Goal: Task Accomplishment & Management: Use online tool/utility

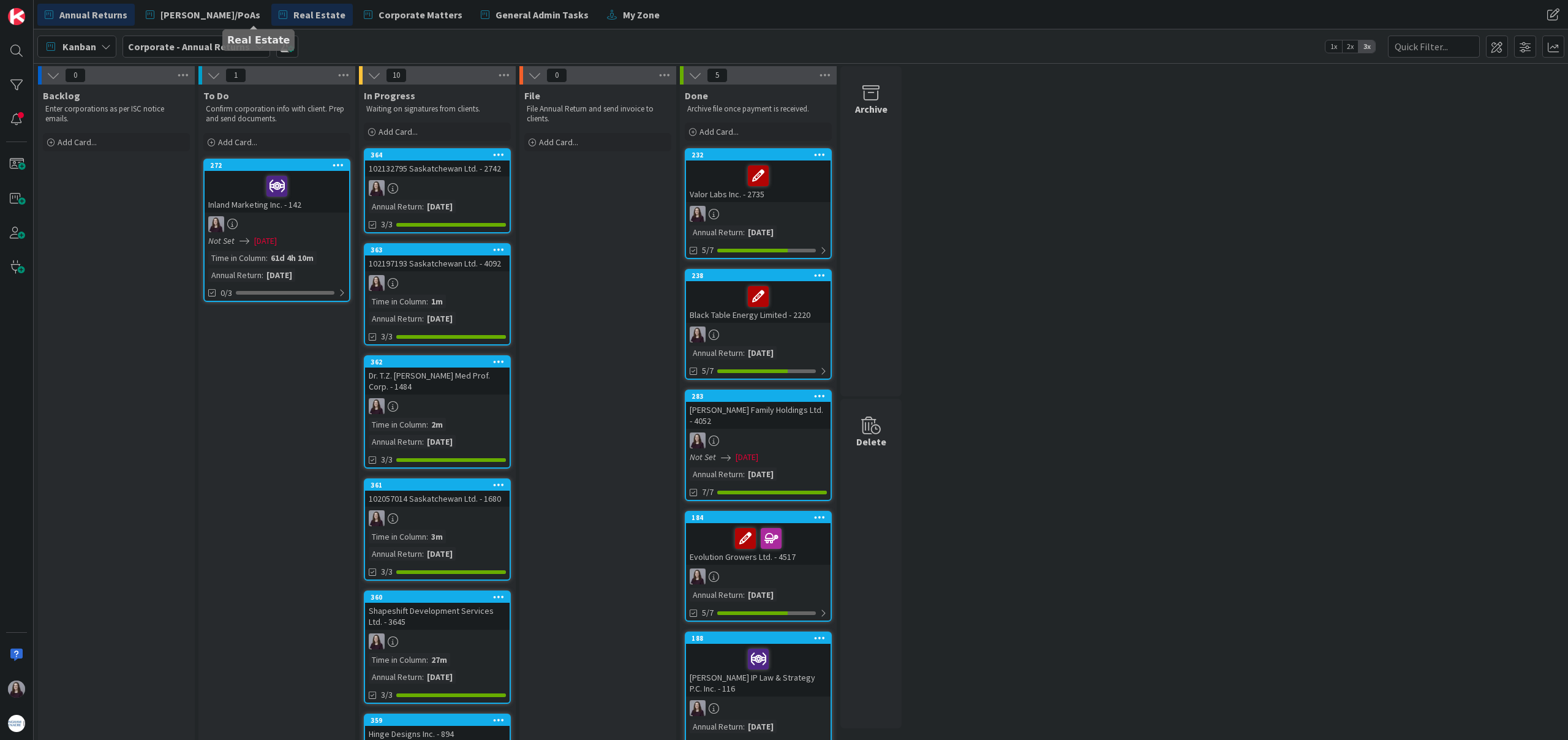
click at [293, 9] on span "Real Estate" at bounding box center [319, 14] width 52 height 15
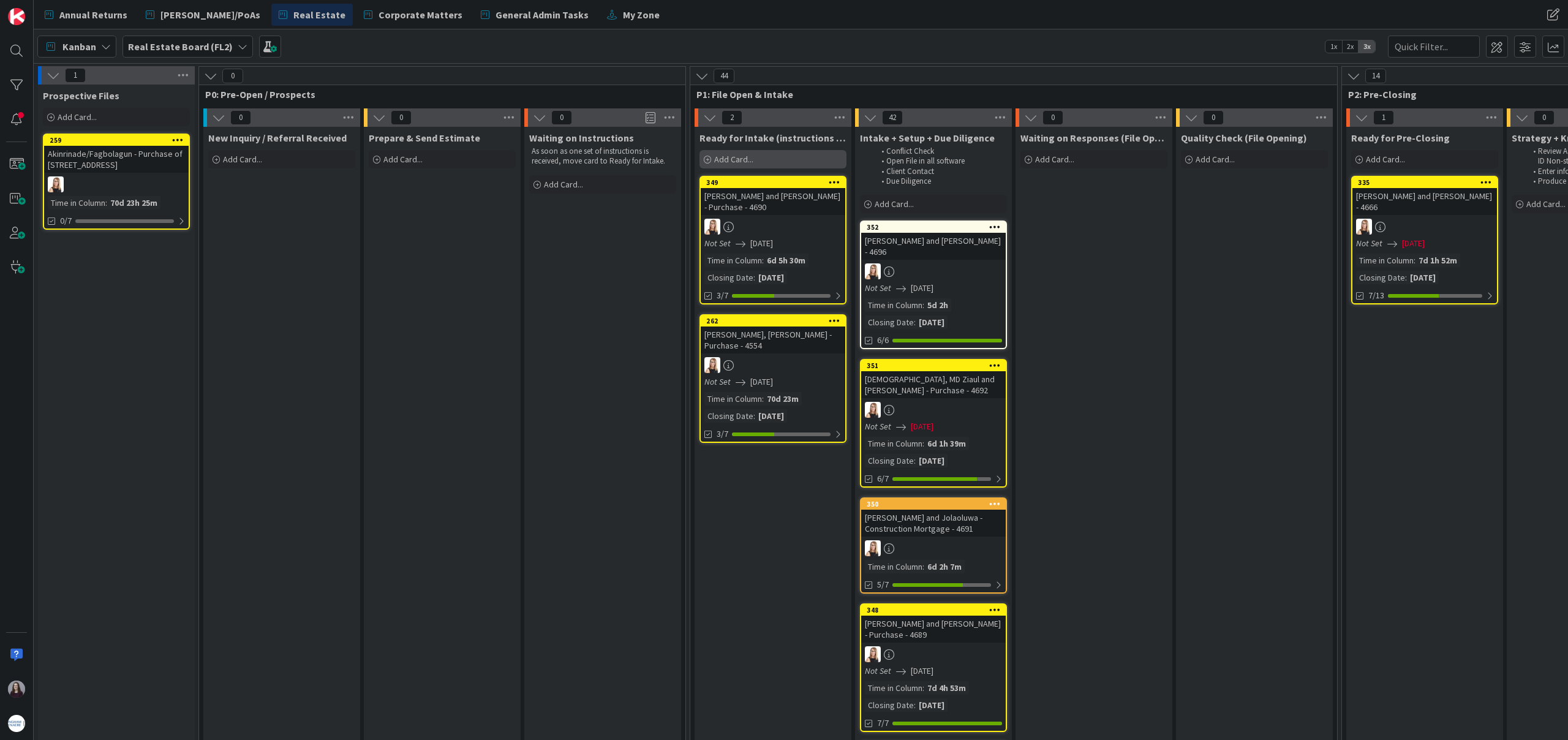
click at [761, 162] on div "Add Card..." at bounding box center [773, 159] width 147 height 19
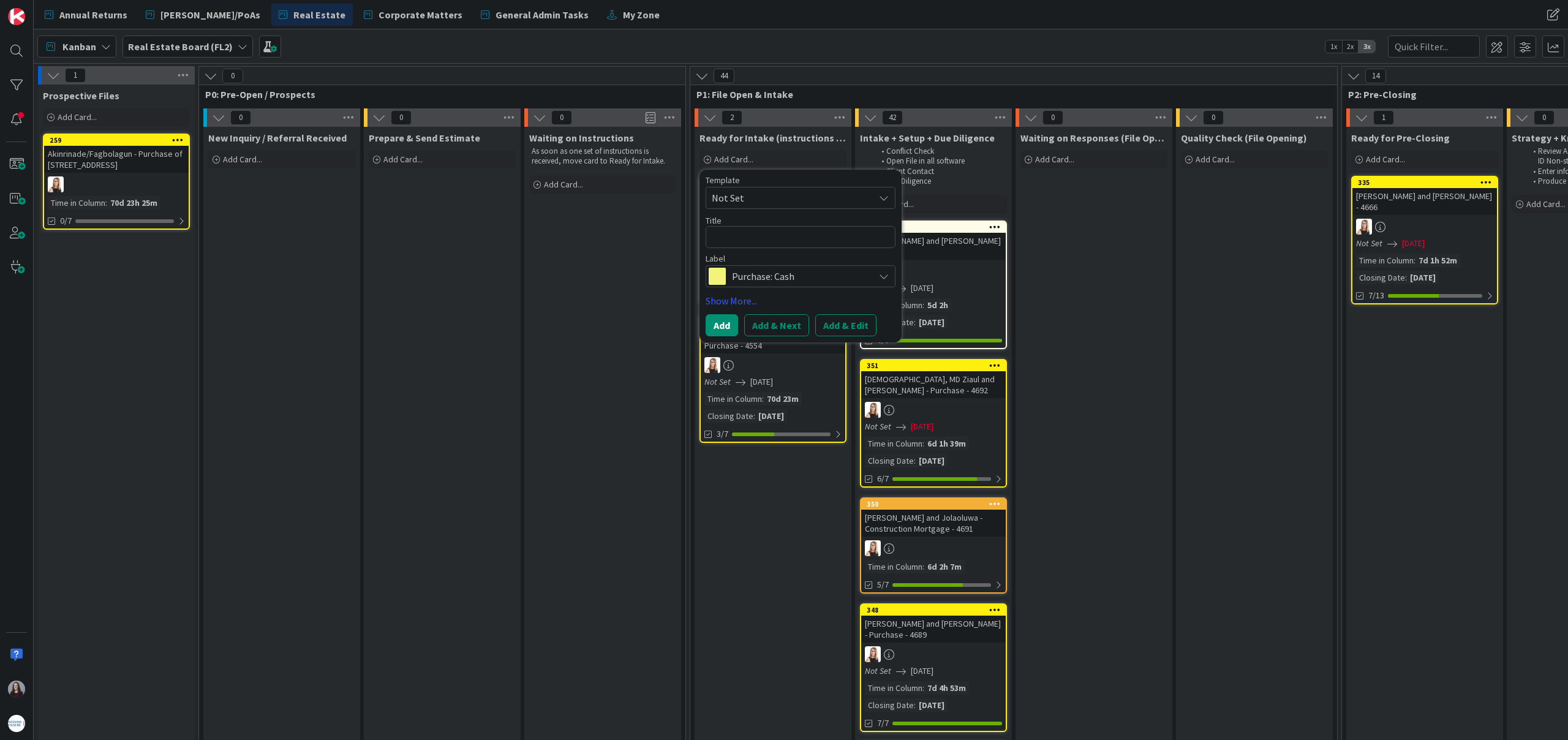
click at [820, 191] on span "Not Set" at bounding box center [788, 198] width 153 height 16
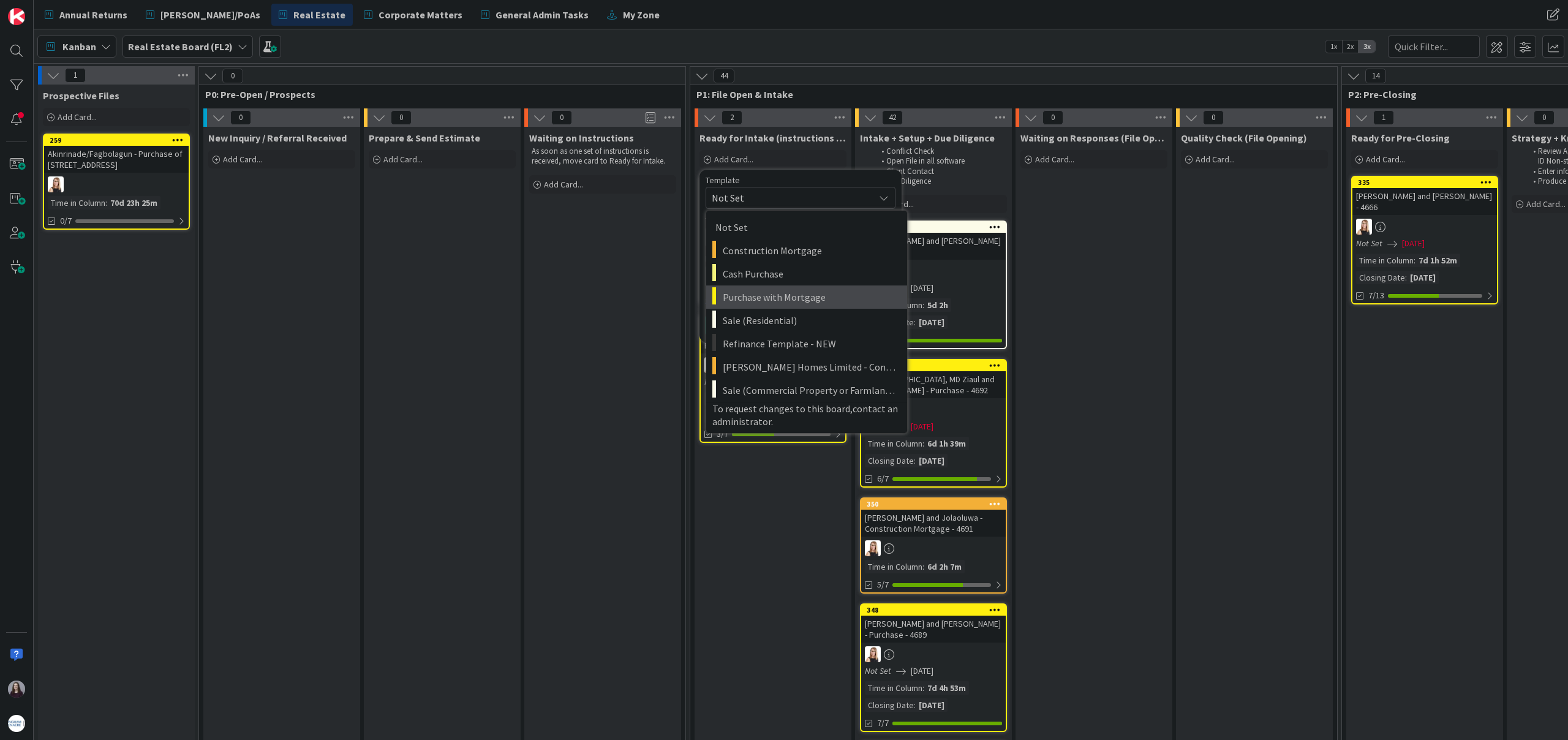
click at [812, 303] on span "Purchase with Mortgage" at bounding box center [810, 297] width 175 height 16
type textarea "x"
type textarea "Purchase with Mortgage"
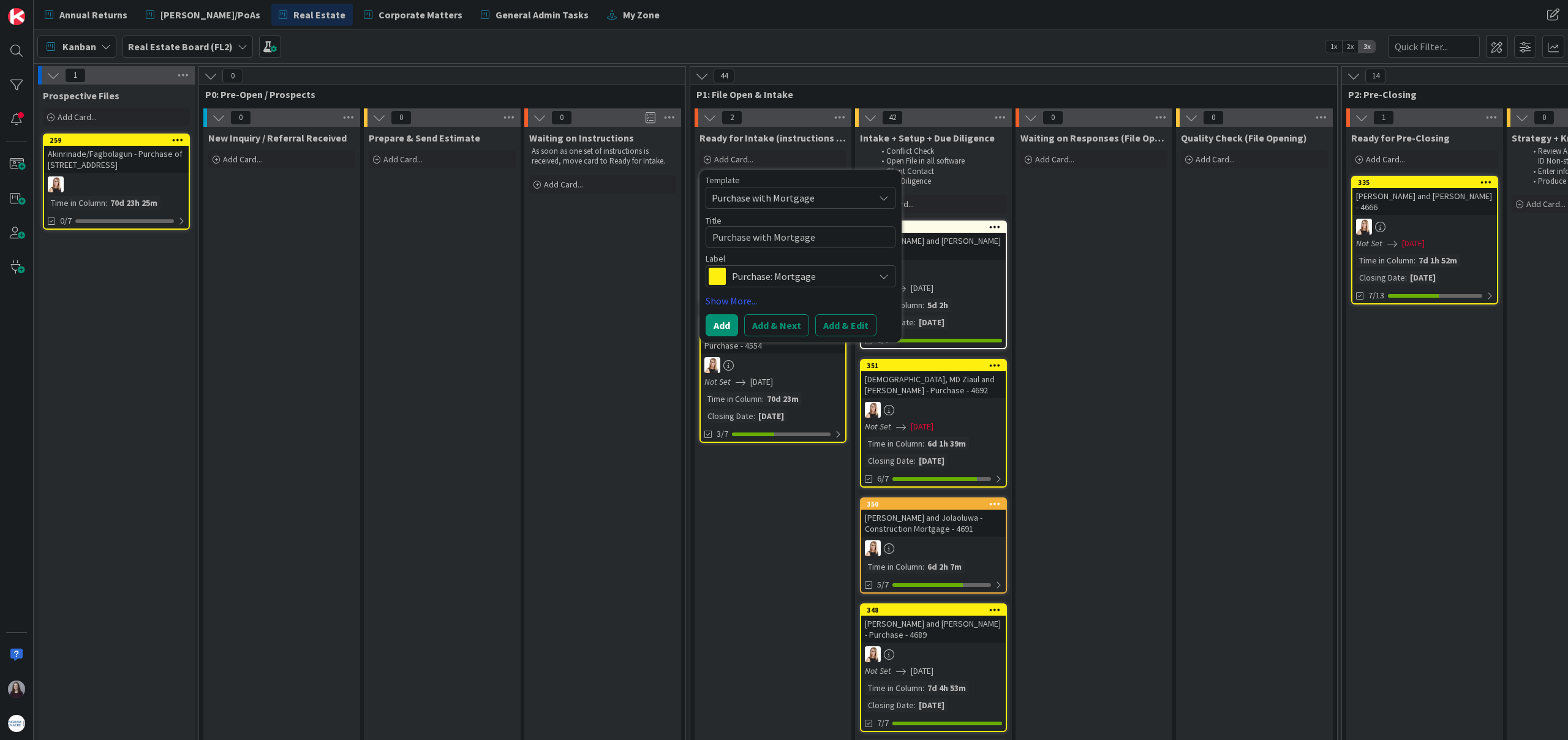
click at [819, 195] on span "Purchase with Mortgage" at bounding box center [788, 198] width 153 height 16
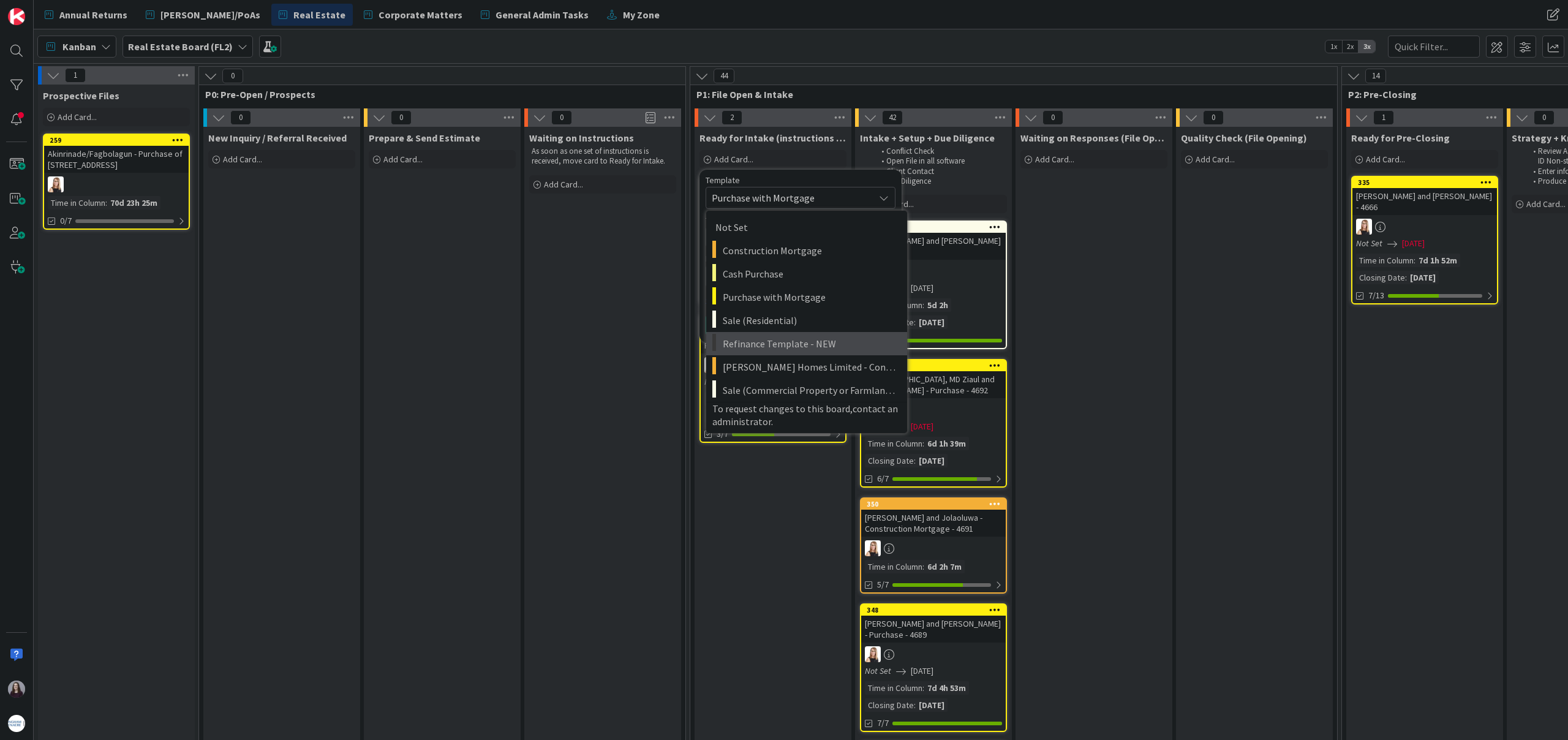
click at [803, 332] on link "Refinance Template - NEW" at bounding box center [806, 344] width 201 height 23
type textarea "x"
type textarea "Refinance Template - NEW"
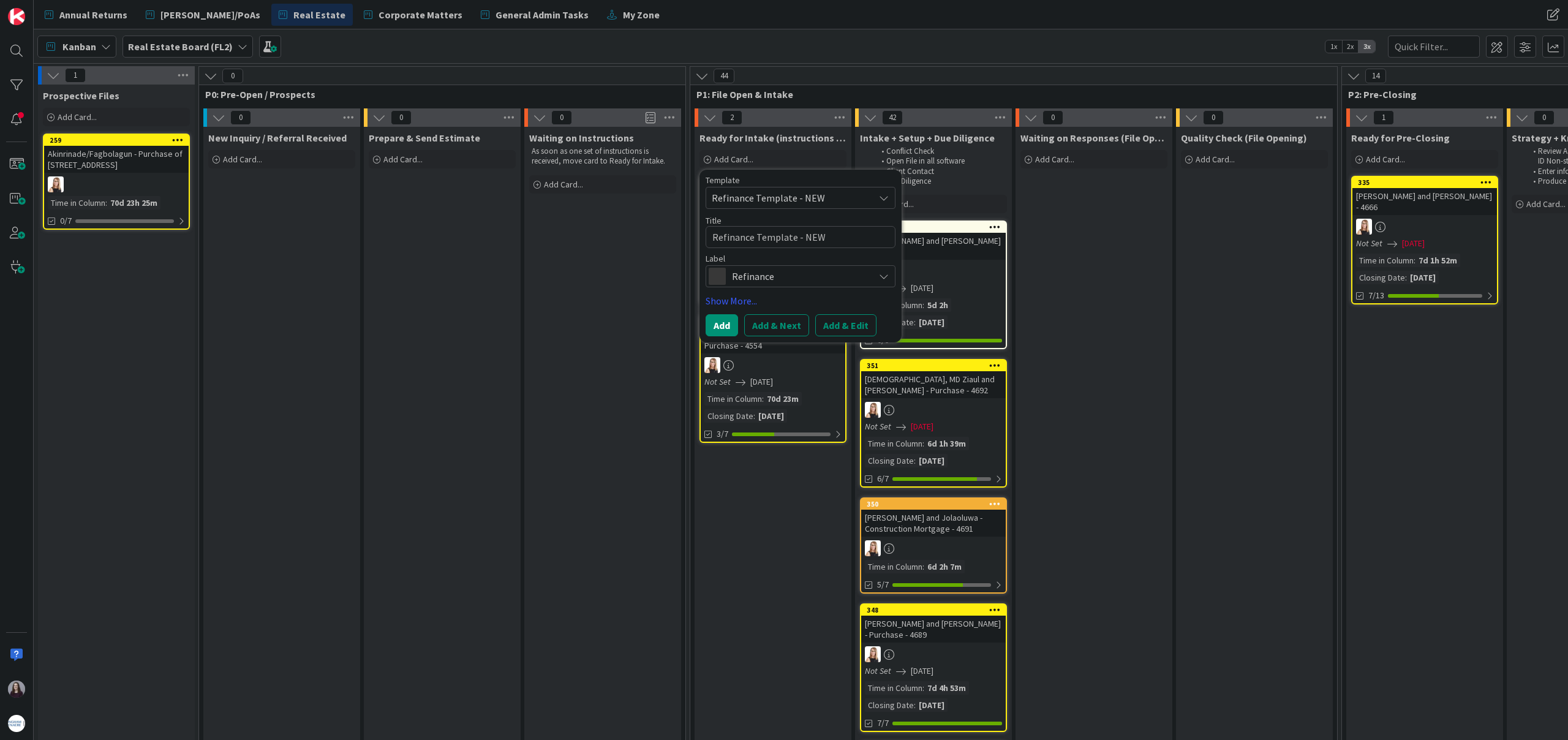
click at [823, 197] on span "Refinance Template - NEW" at bounding box center [788, 198] width 153 height 16
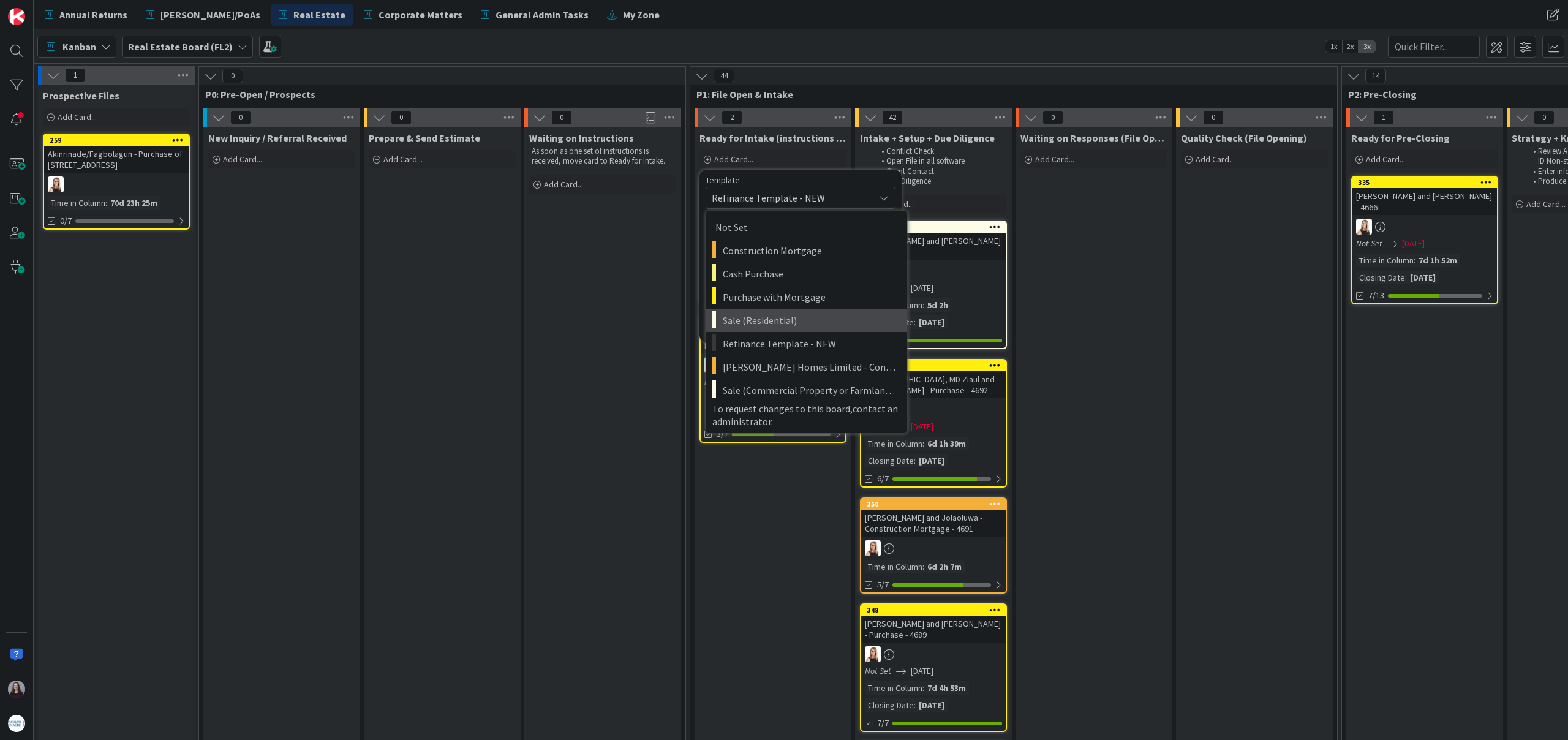
click at [815, 316] on span "Sale (Residential)" at bounding box center [810, 320] width 175 height 16
type textarea "x"
type textarea "Sale (Residential)"
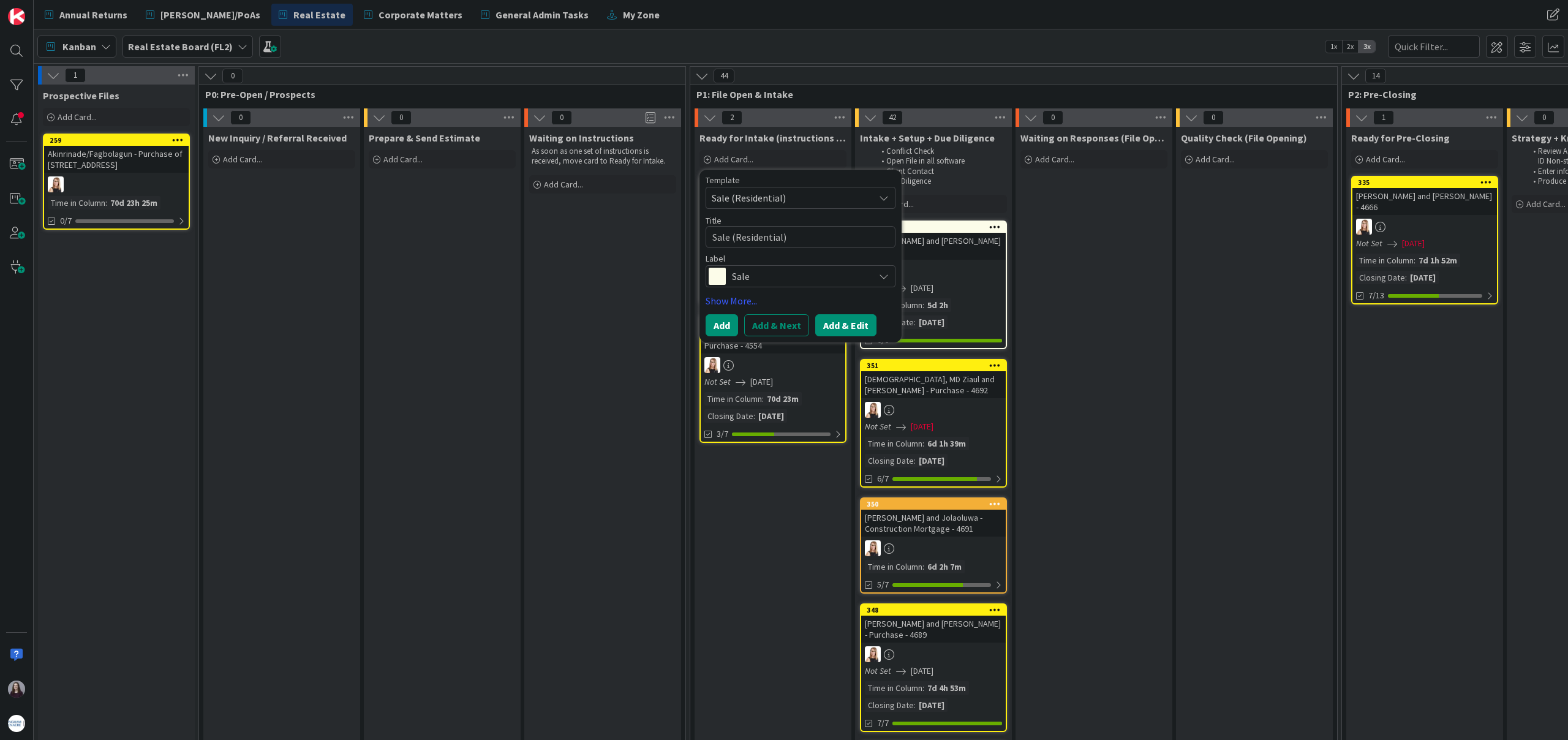
click at [837, 333] on button "Add & Edit" at bounding box center [846, 325] width 61 height 22
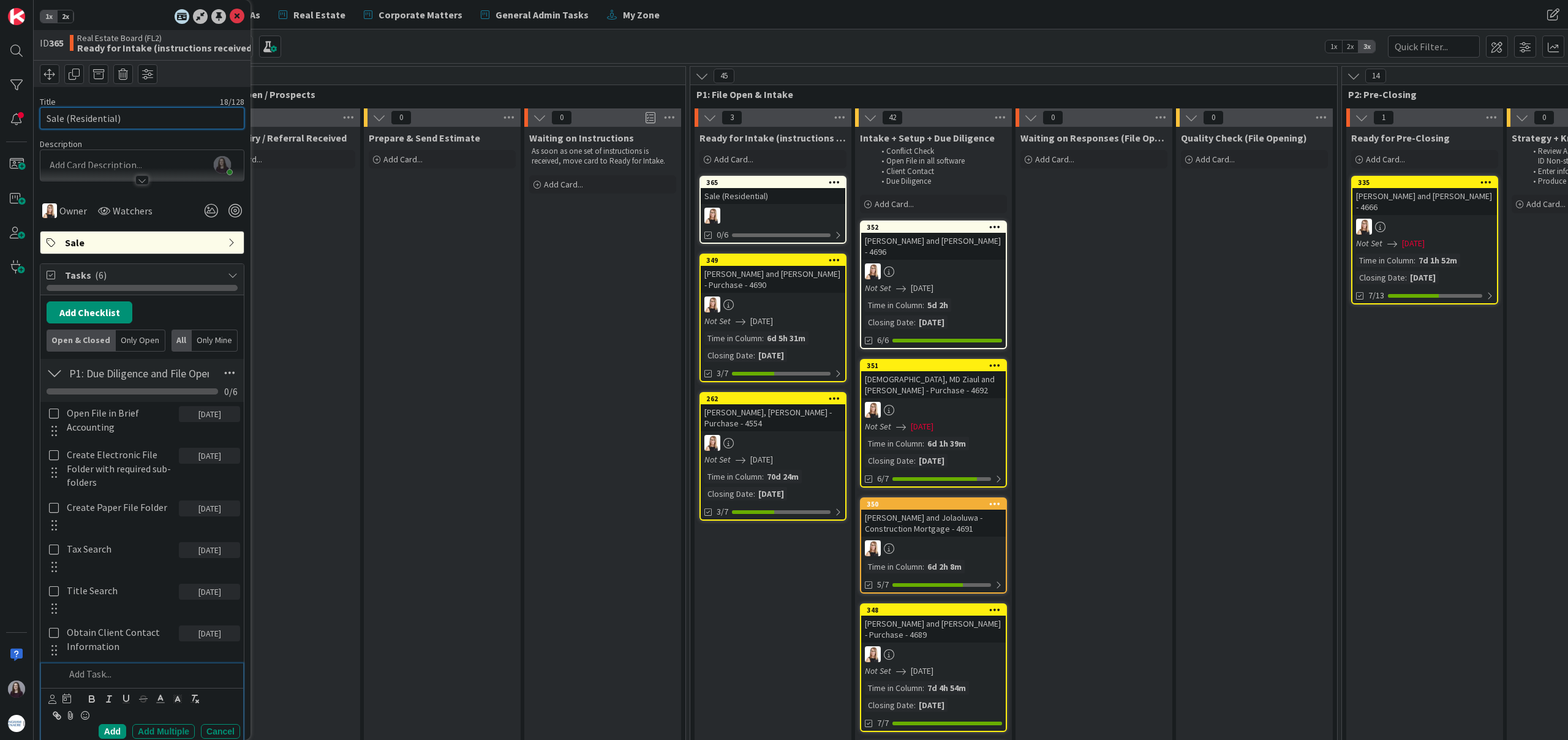
drag, startPoint x: 154, startPoint y: 115, endPoint x: 0, endPoint y: 121, distance: 154.1
click at [0, 121] on div "1x 2x ID 365 Real Estate Board (FL2) Ready for Intake (instructions received) T…" at bounding box center [17, 370] width 34 height 740
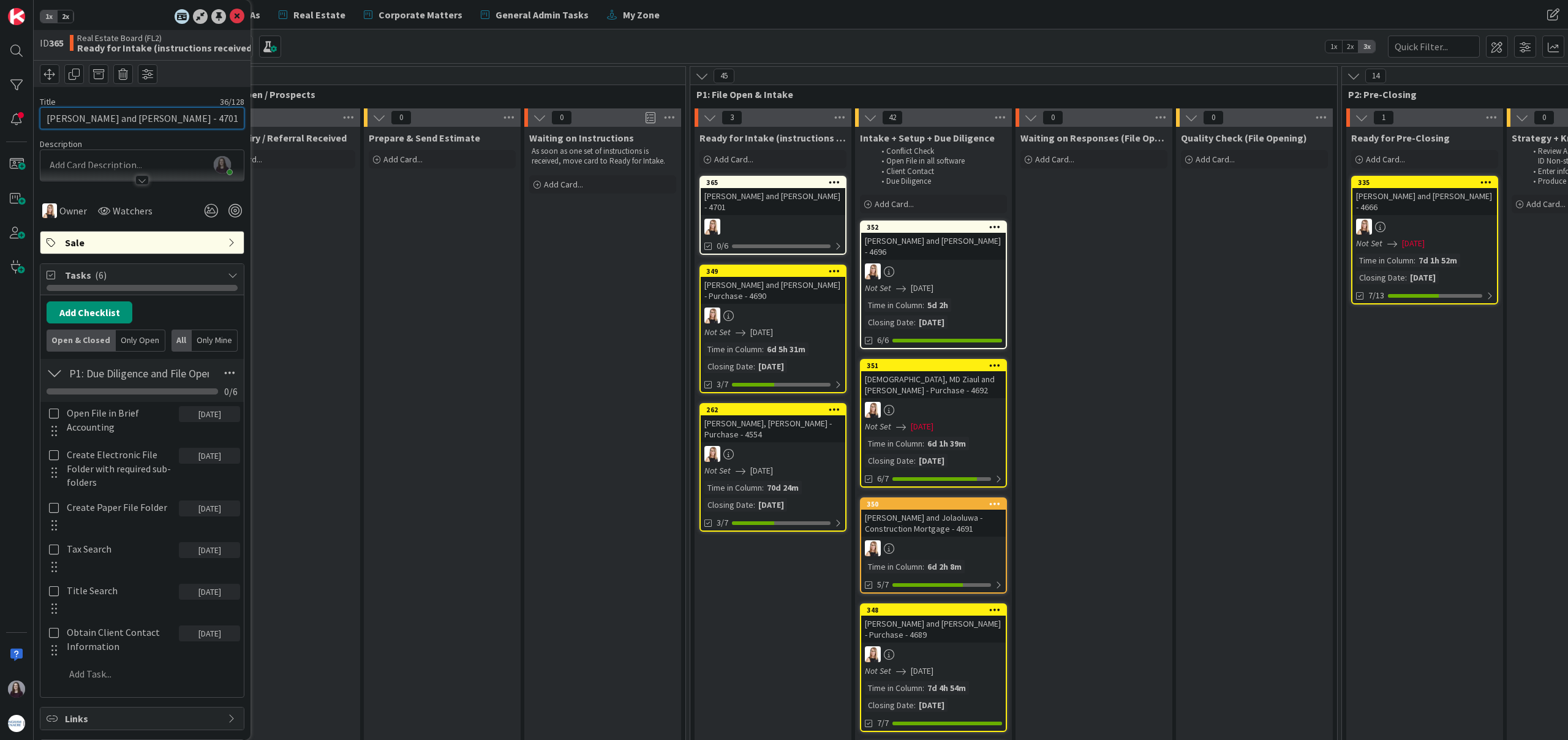
type input "[PERSON_NAME] and [PERSON_NAME] - 4701"
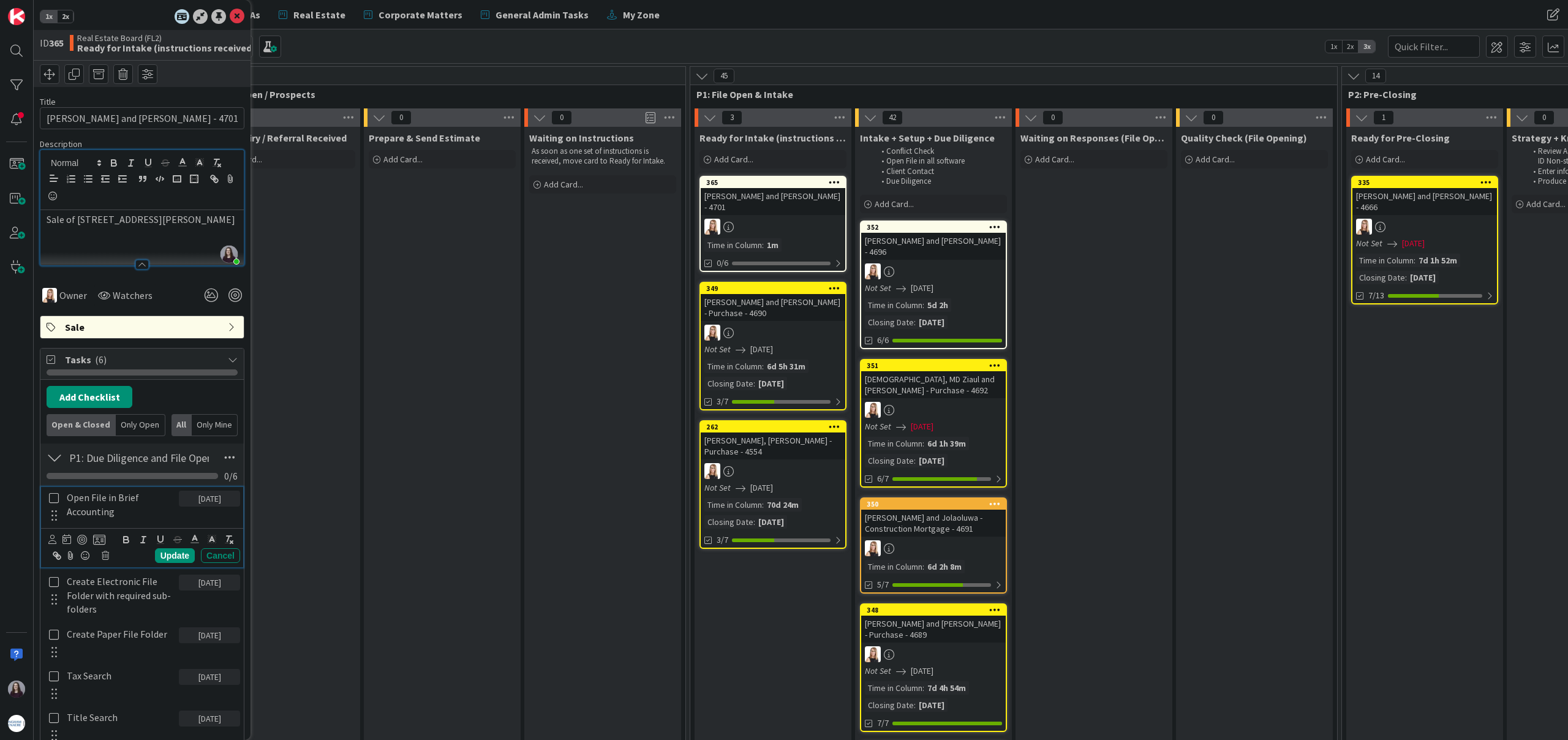
click at [56, 498] on icon at bounding box center [54, 497] width 14 height 11
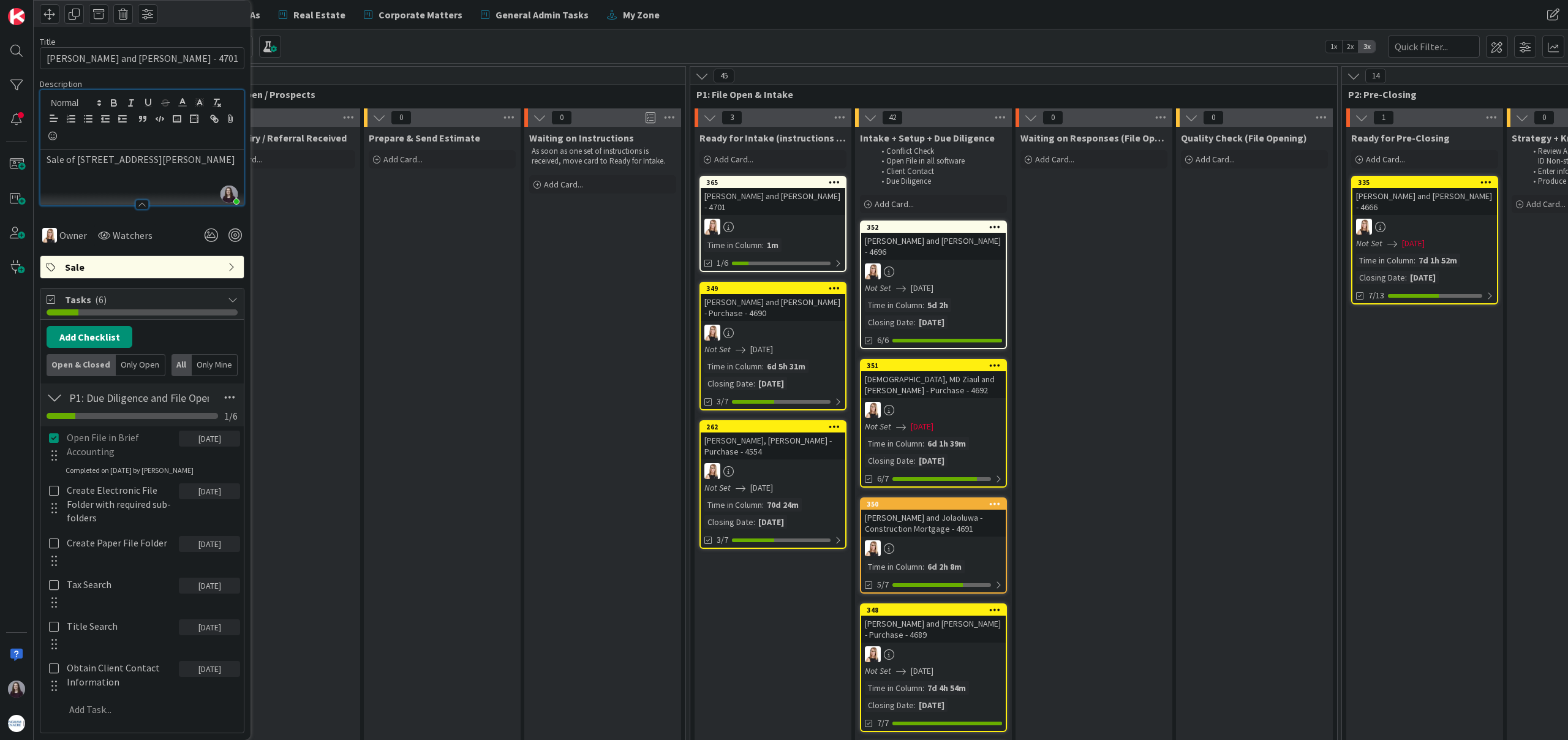
scroll to position [85, 0]
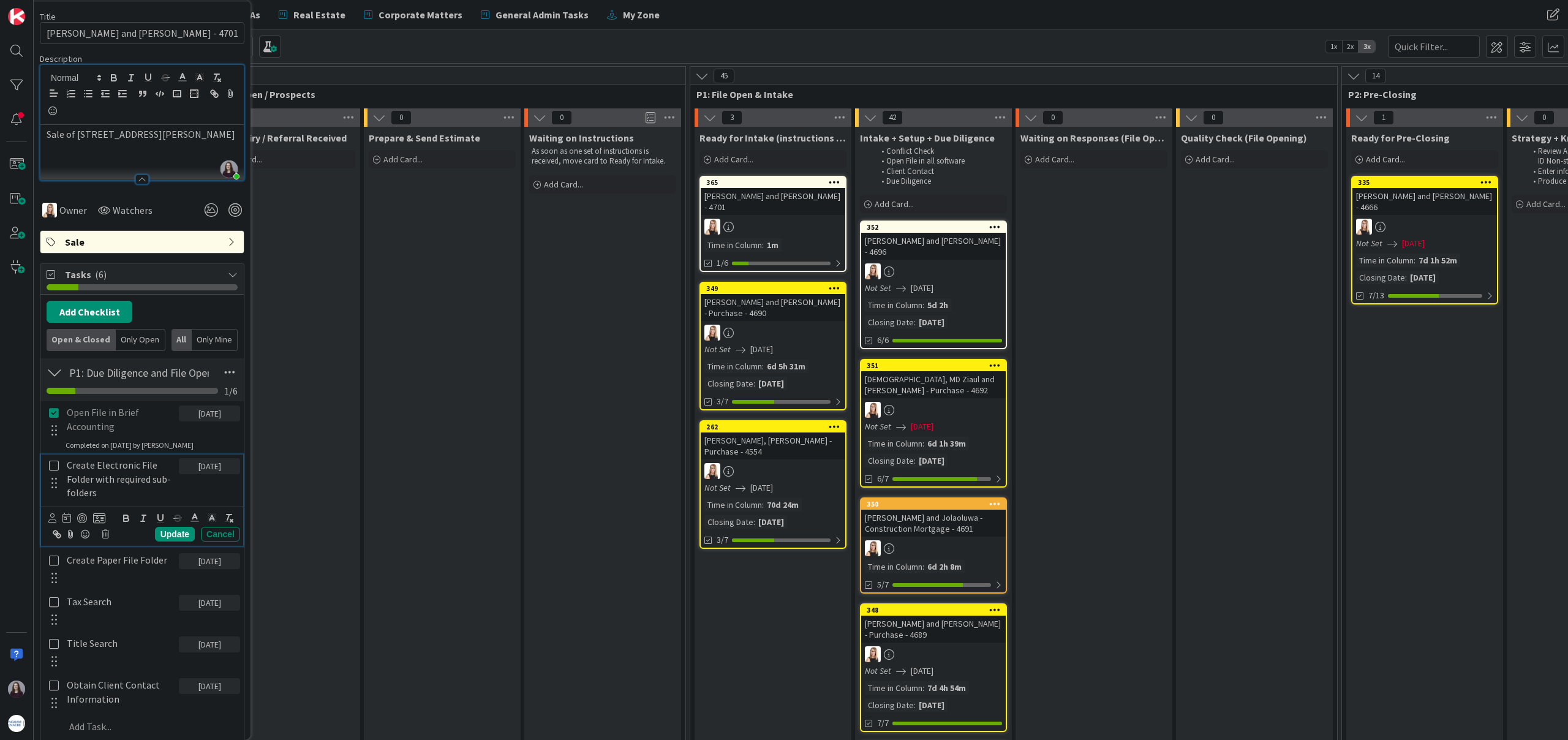
click at [55, 469] on icon at bounding box center [54, 465] width 14 height 11
click at [54, 529] on icon at bounding box center [54, 529] width 14 height 11
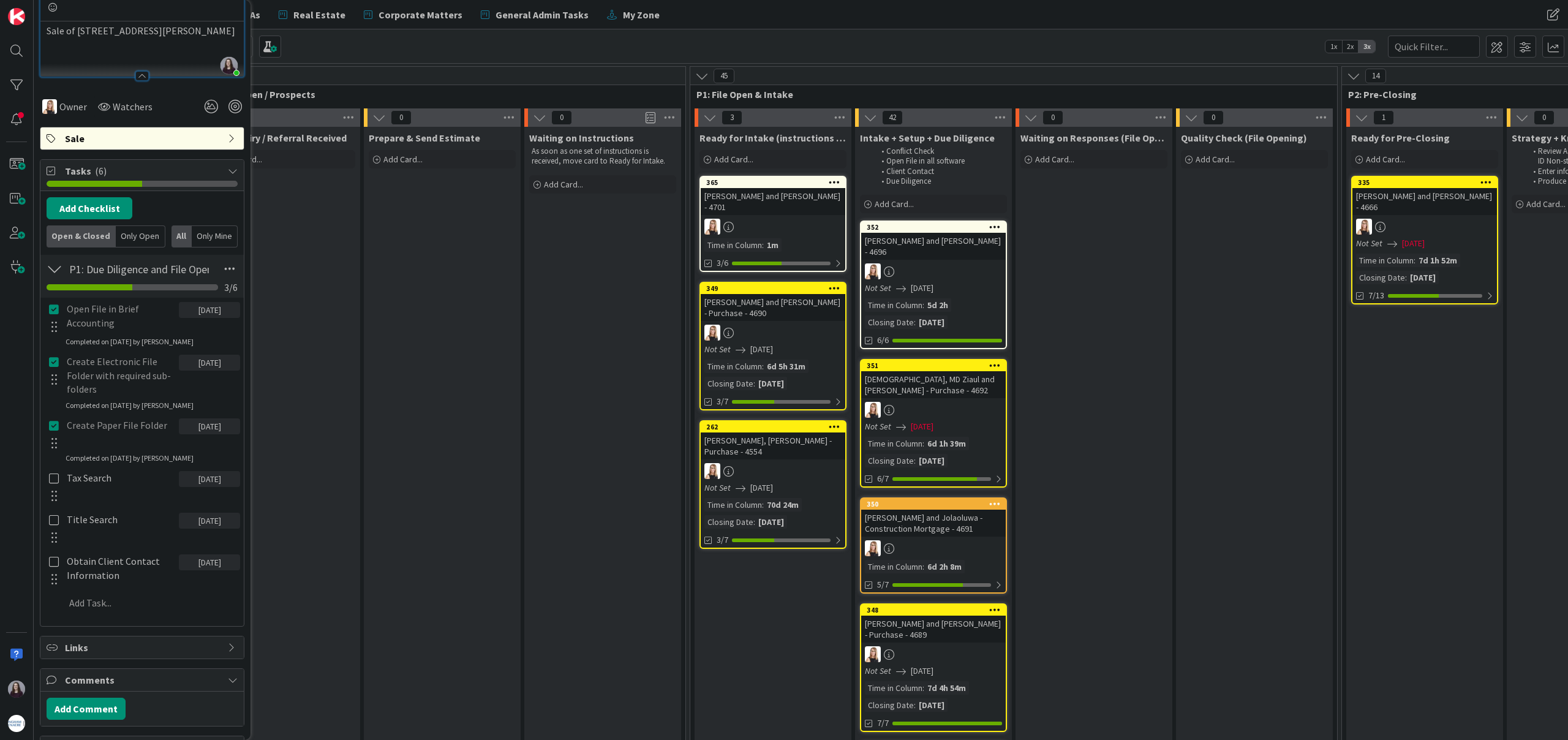
scroll to position [191, 0]
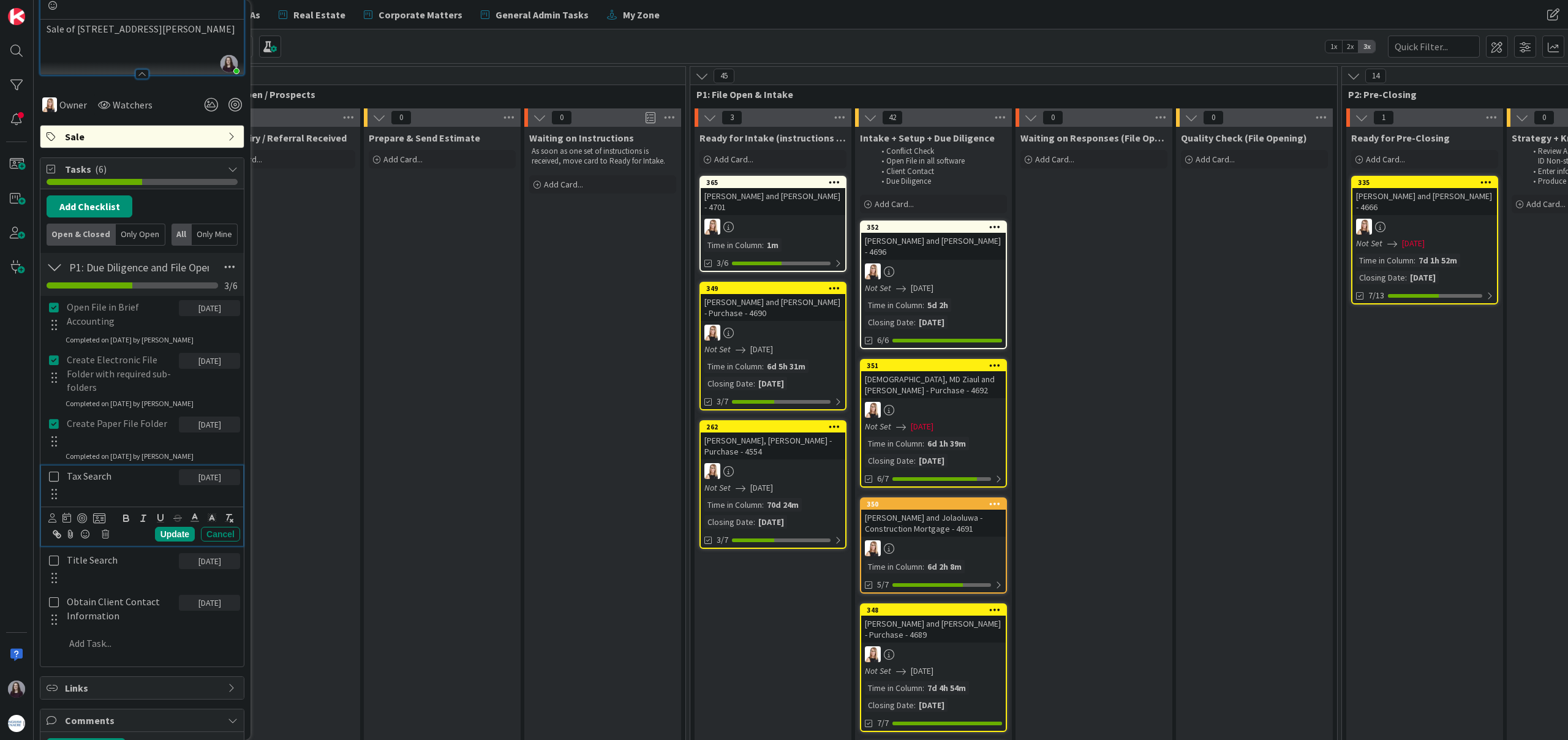
click at [50, 481] on icon at bounding box center [54, 476] width 14 height 11
click at [53, 530] on icon at bounding box center [54, 529] width 14 height 11
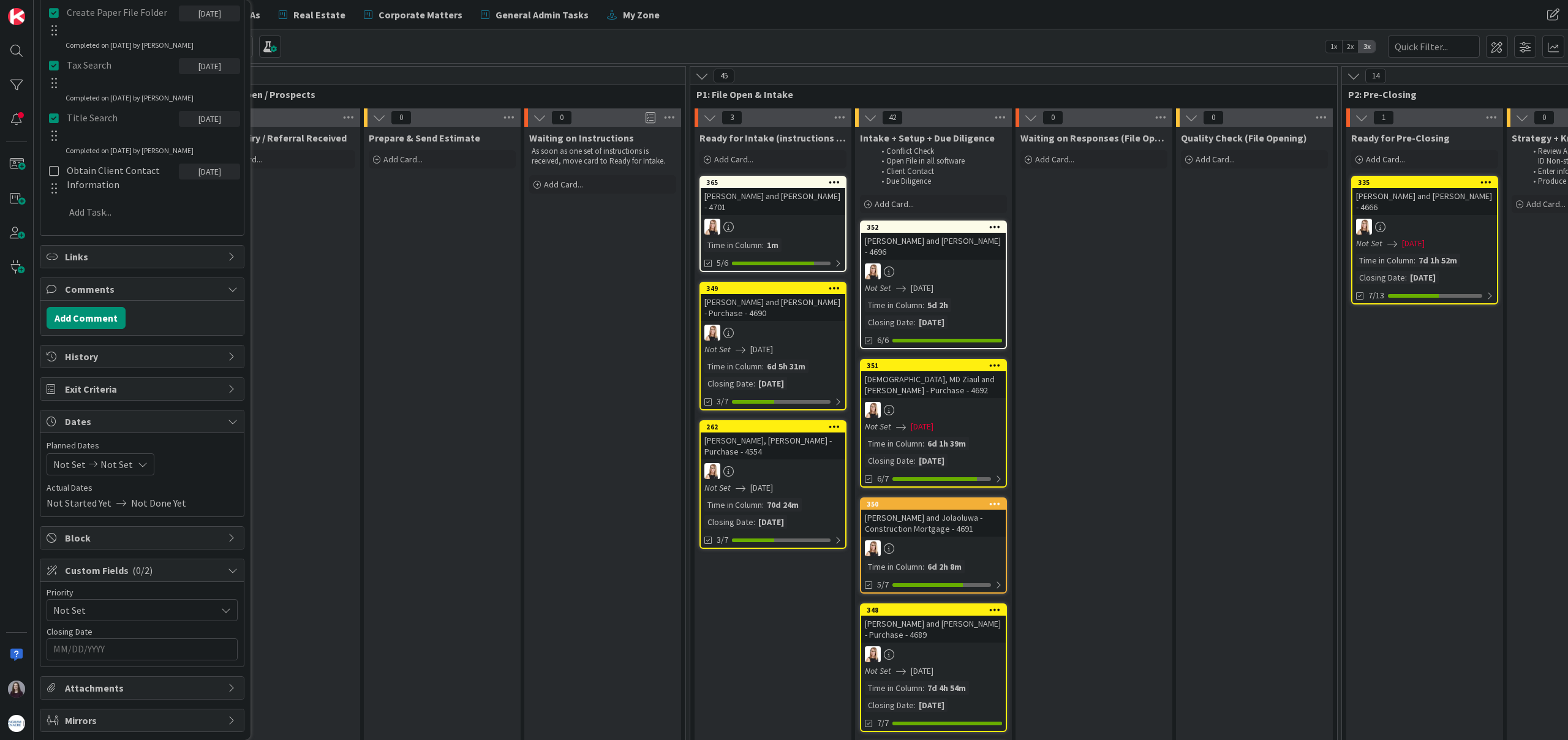
scroll to position [636, 0]
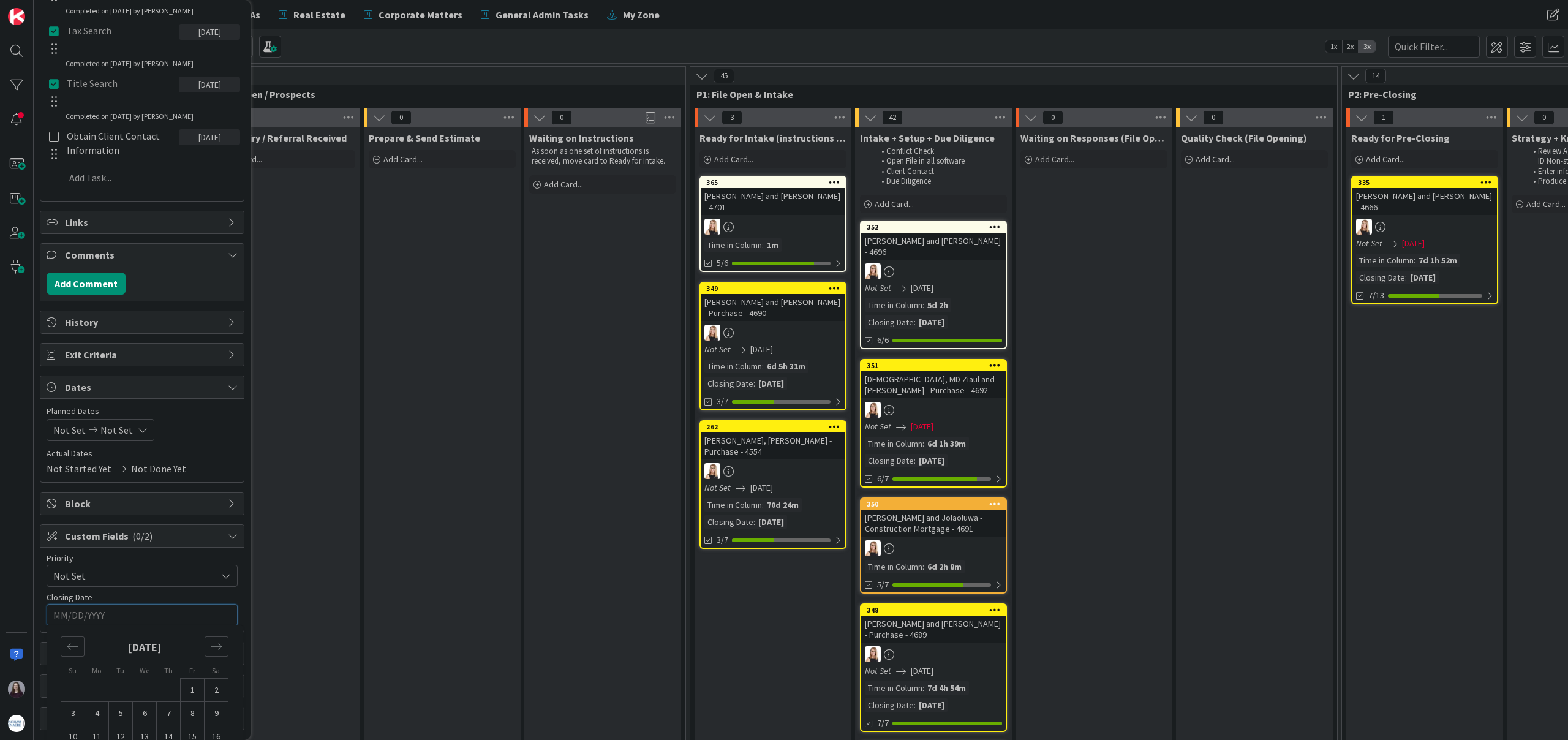
click at [156, 611] on input "MM/DD/YYYY" at bounding box center [141, 615] width 177 height 21
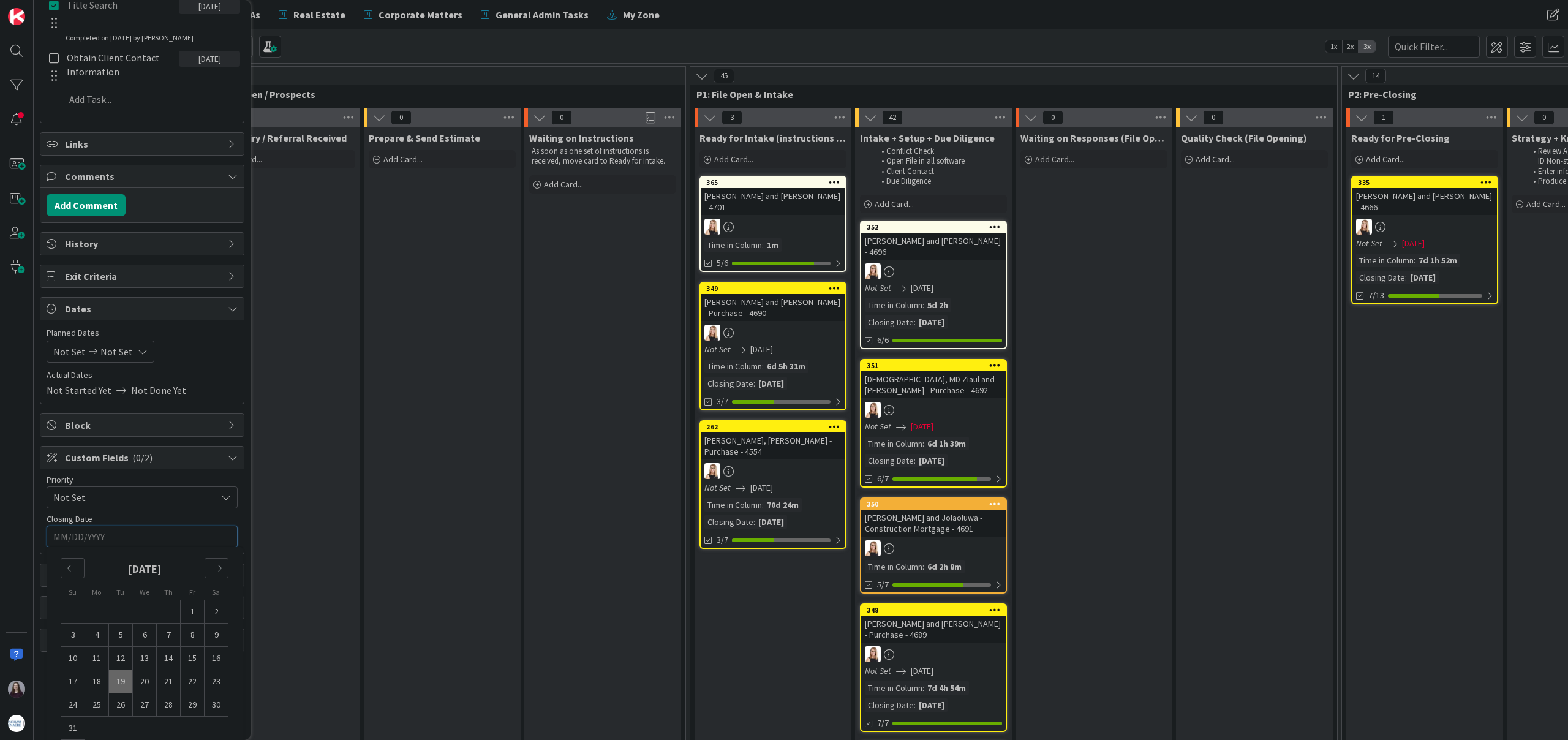
scroll to position [729, 0]
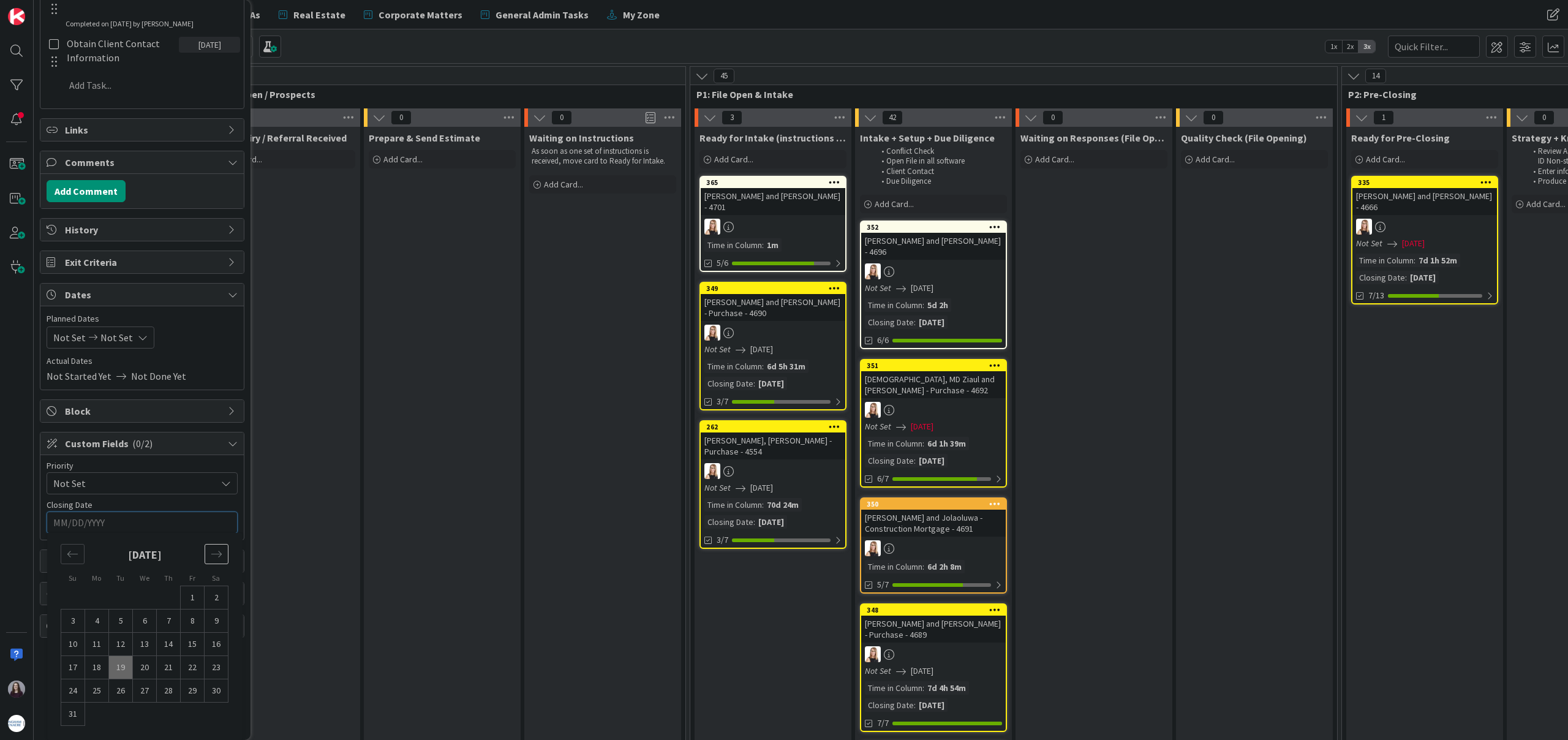
click at [212, 557] on icon "Move forward to switch to the next month." at bounding box center [216, 554] width 12 height 12
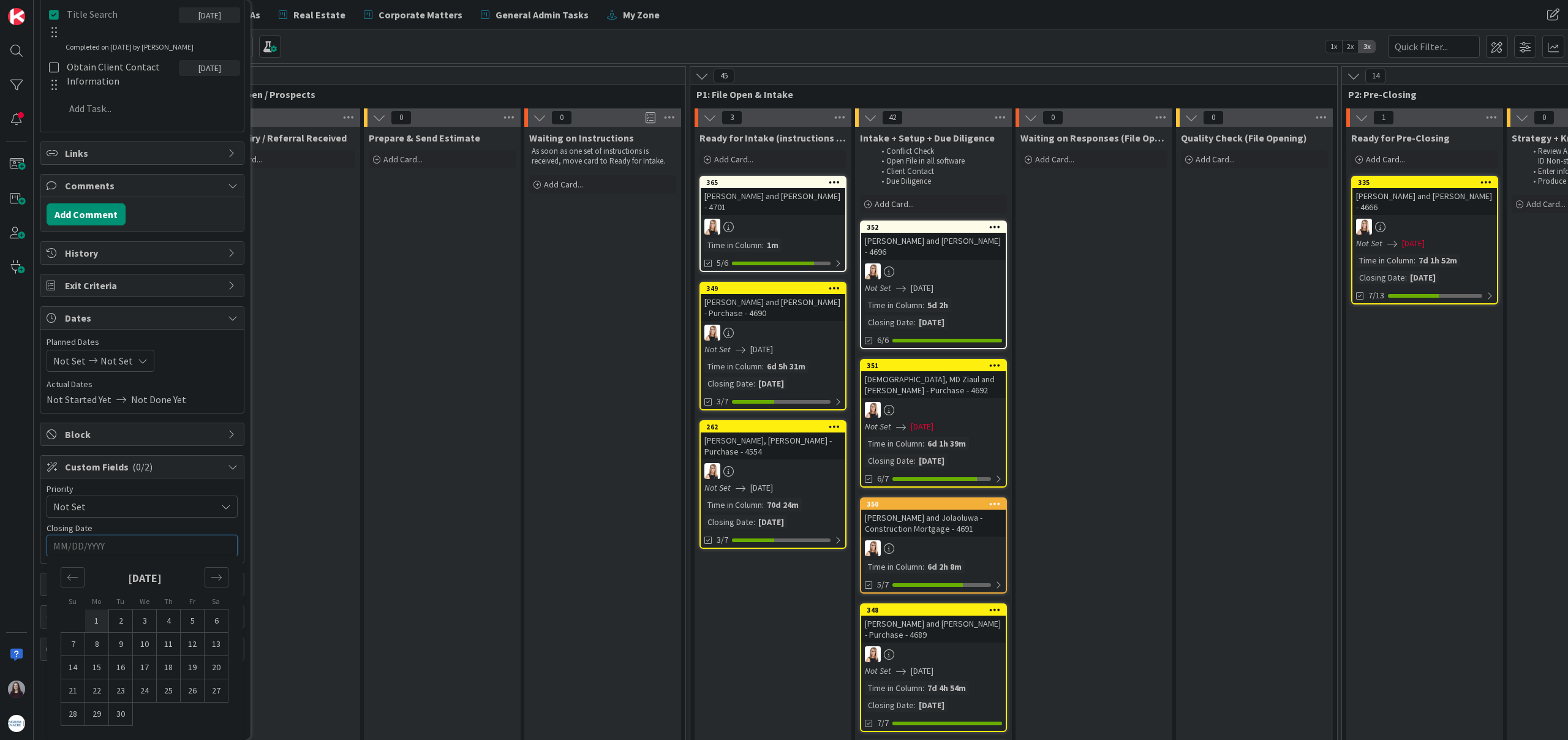
click at [98, 622] on td "1" at bounding box center [97, 621] width 24 height 23
type input "[DATE]"
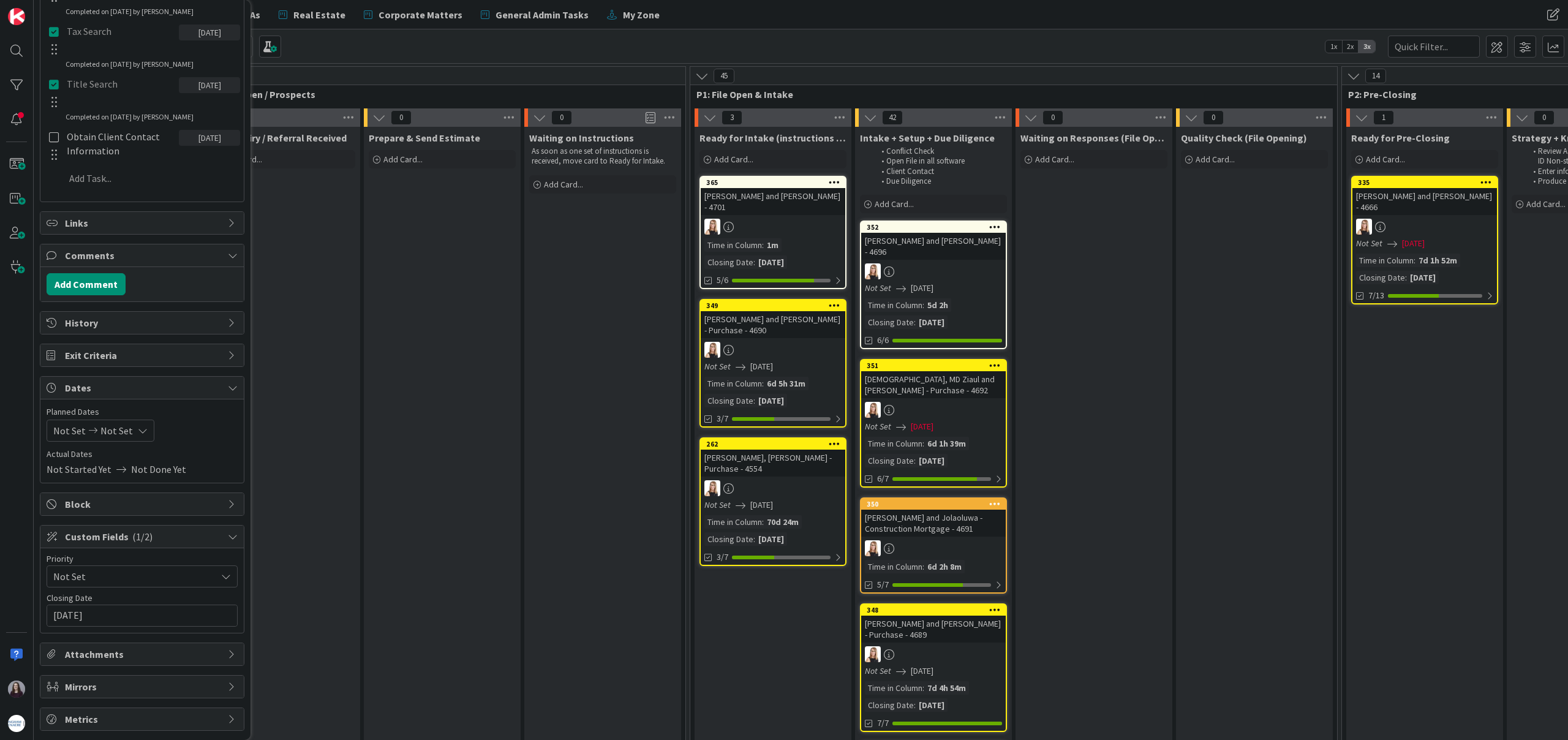
scroll to position [636, 0]
click at [221, 453] on span "Actual Dates" at bounding box center [142, 454] width 191 height 13
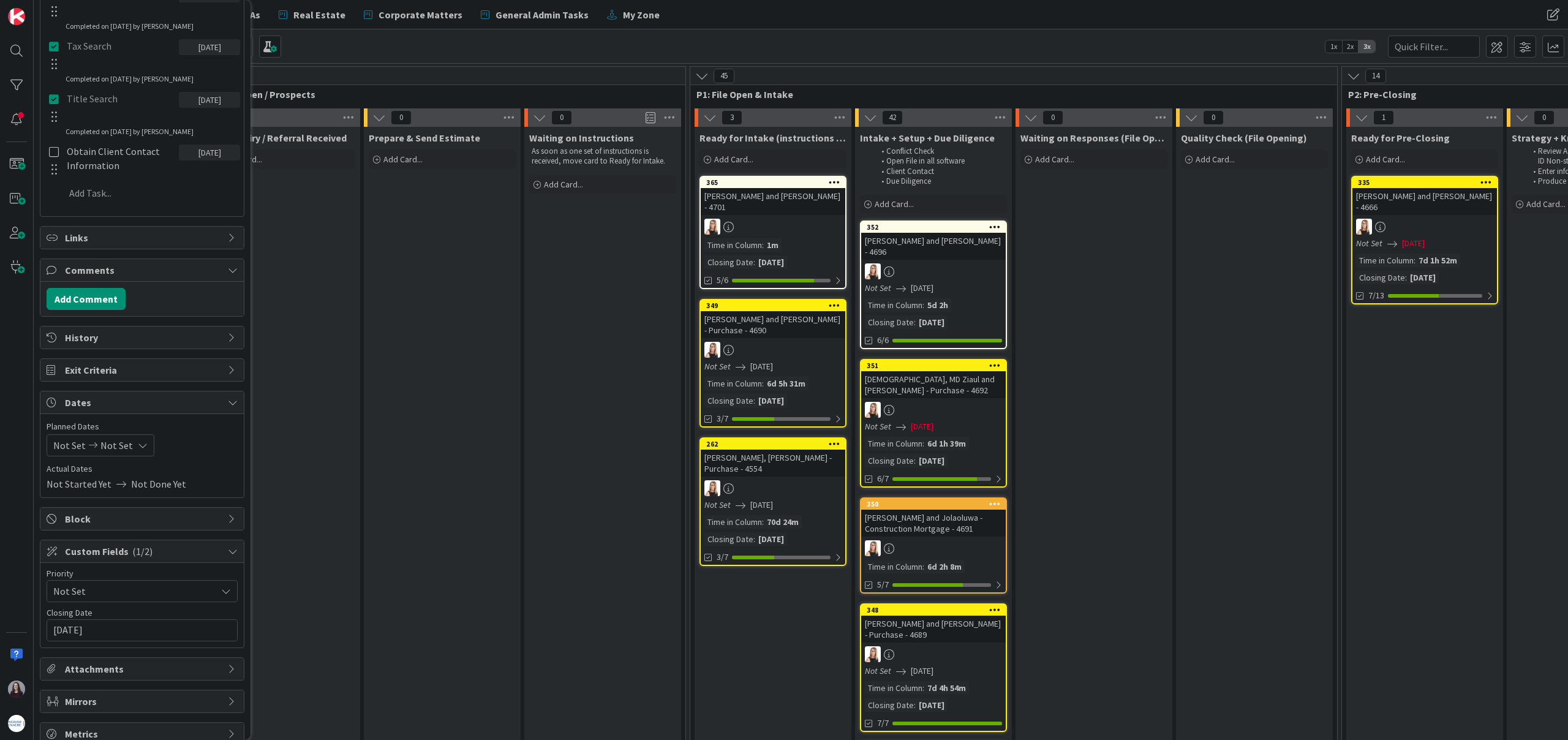
scroll to position [559, 0]
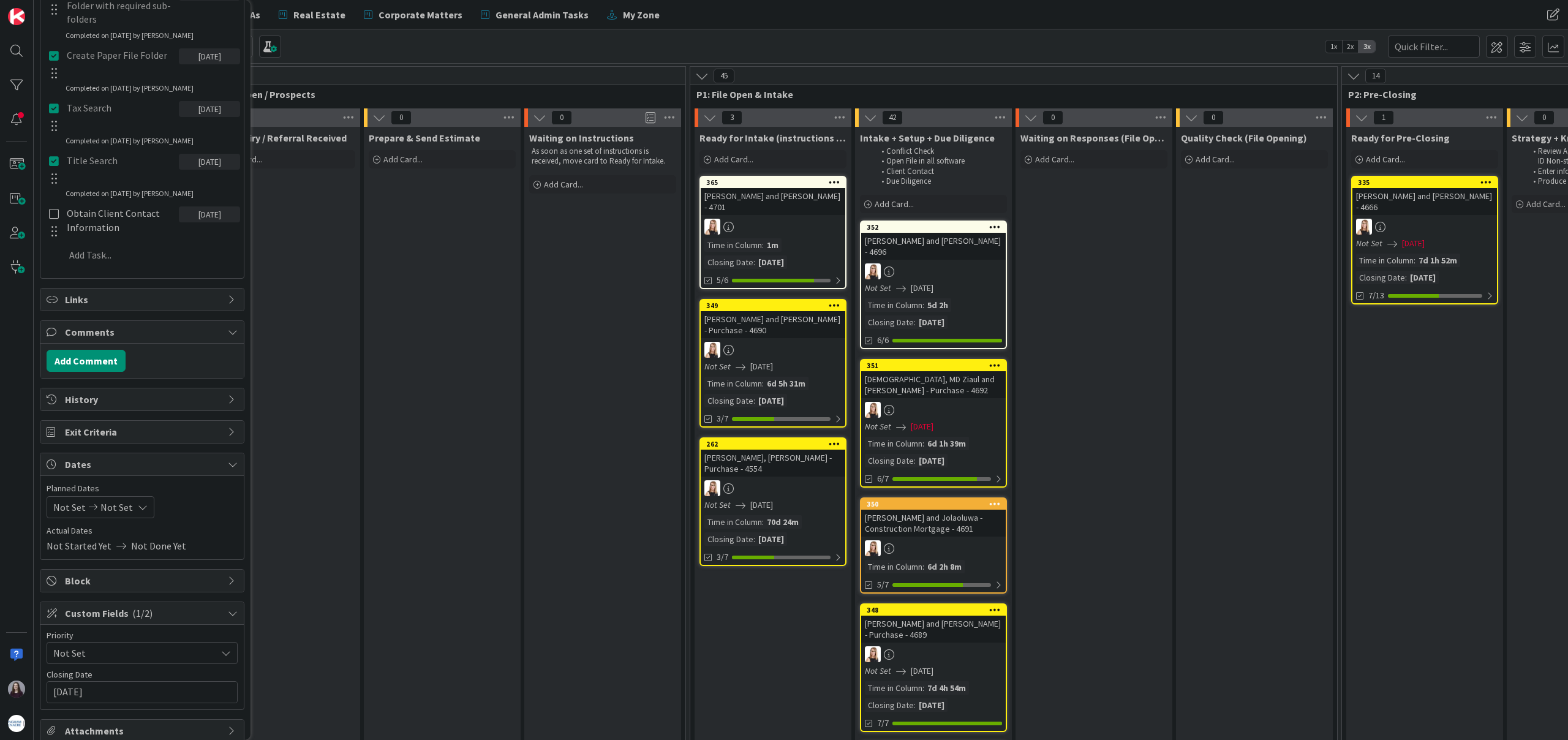
click at [129, 507] on div "Not Set Not Set" at bounding box center [100, 507] width 108 height 22
click at [217, 552] on icon "Move forward to switch to the next month." at bounding box center [216, 547] width 12 height 12
click at [100, 592] on td "1" at bounding box center [96, 590] width 24 height 23
type input "[DATE]"
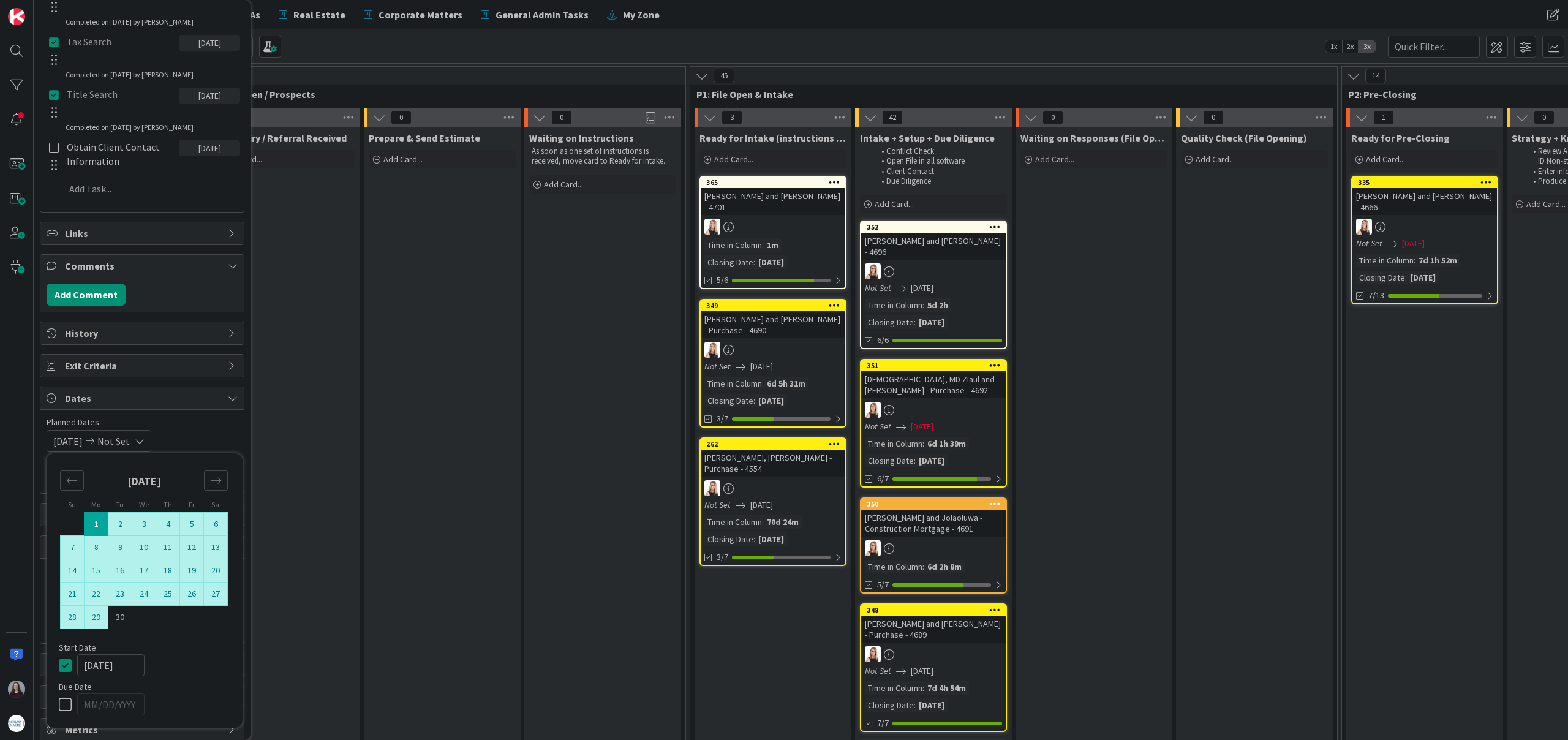
scroll to position [636, 0]
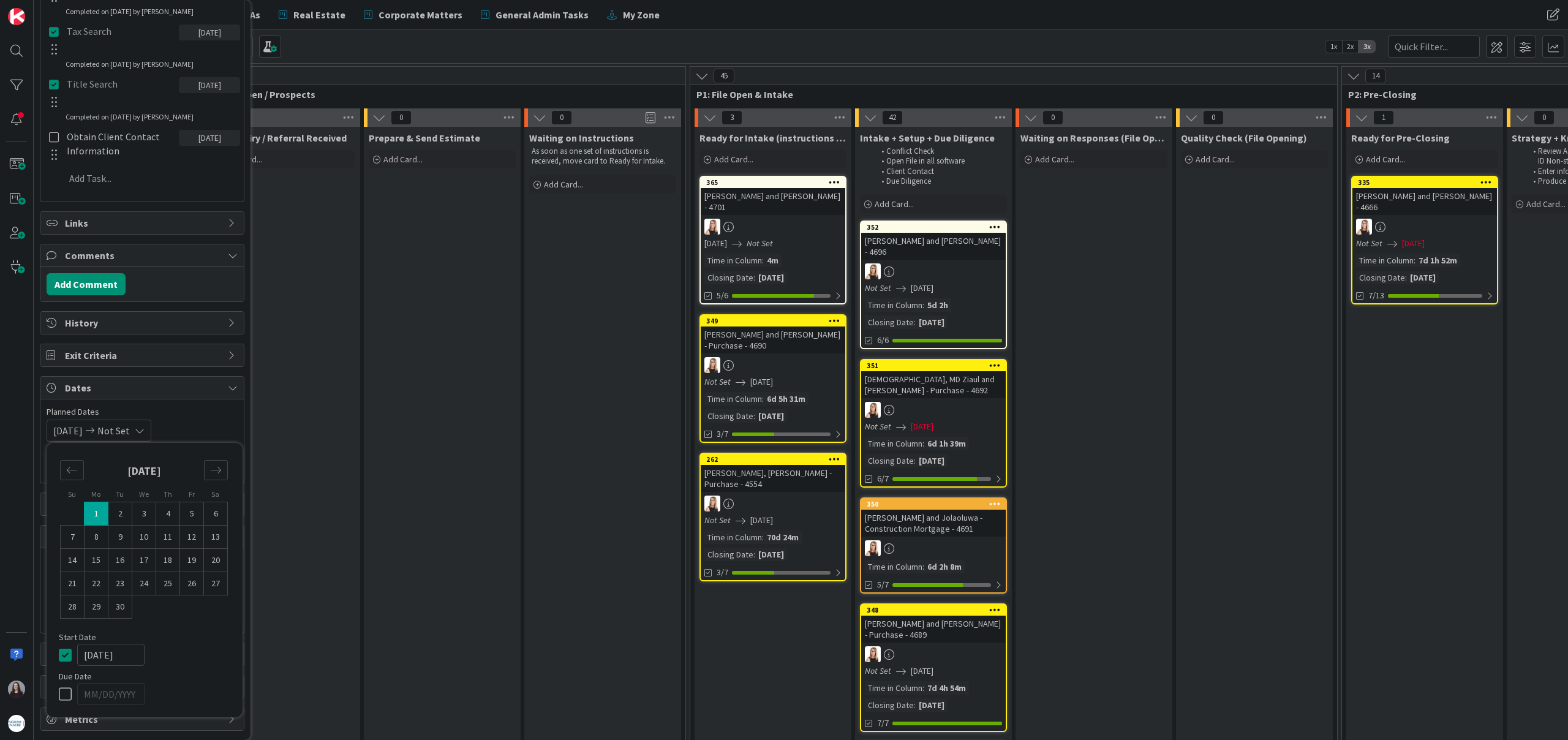
click at [67, 656] on icon at bounding box center [68, 654] width 19 height 15
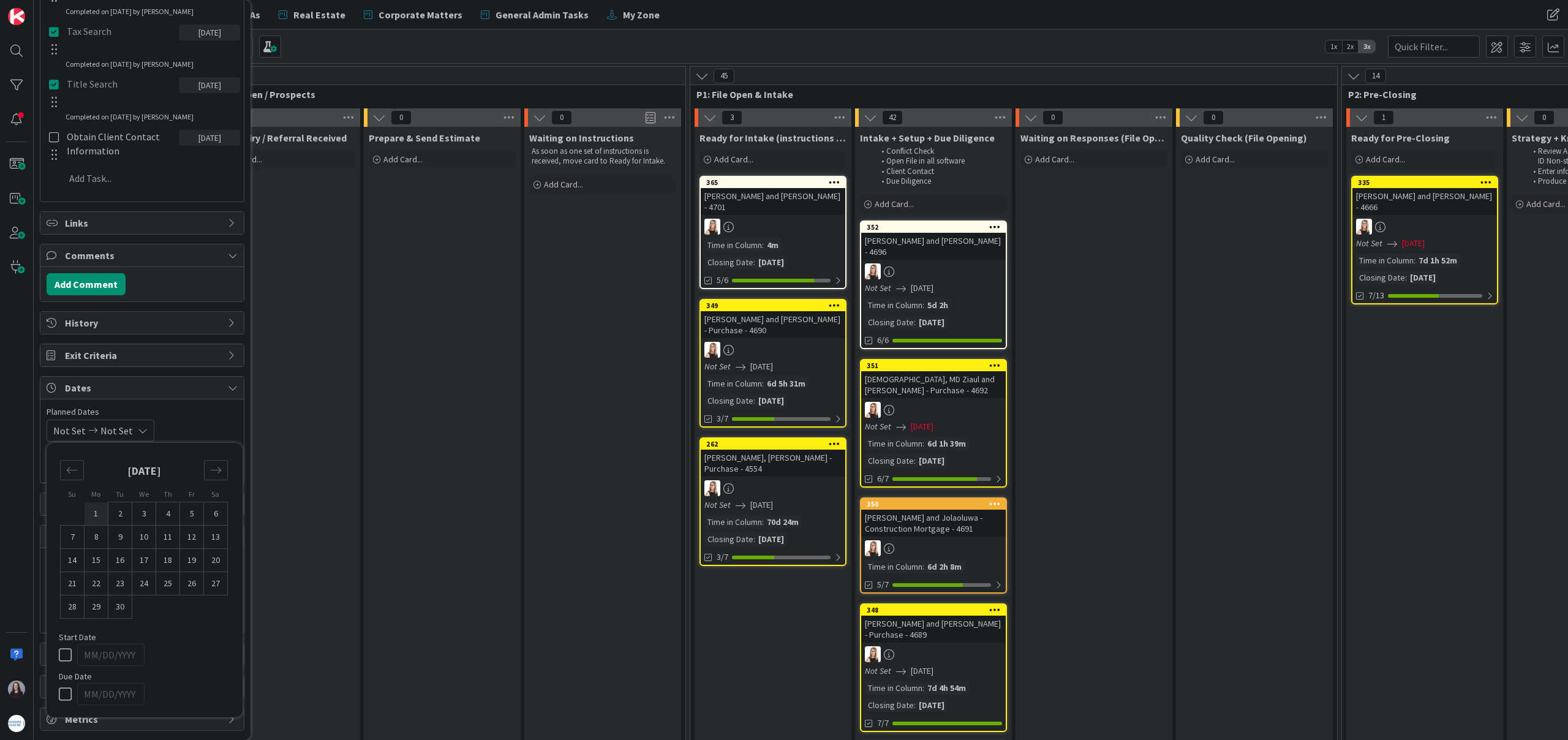
click at [99, 511] on td "1" at bounding box center [96, 514] width 24 height 23
type input "[DATE]"
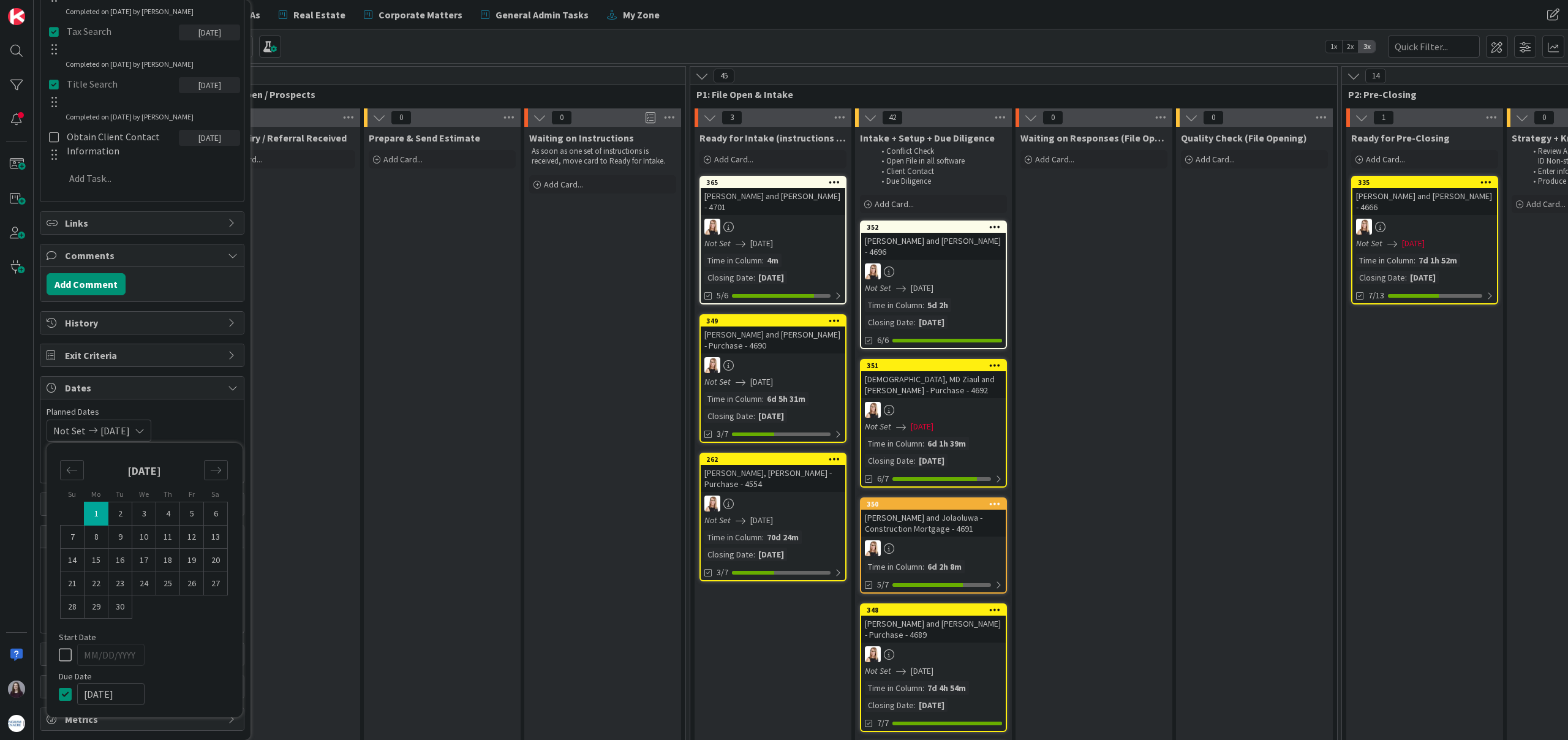
click at [216, 414] on span "Planned Dates" at bounding box center [142, 412] width 191 height 13
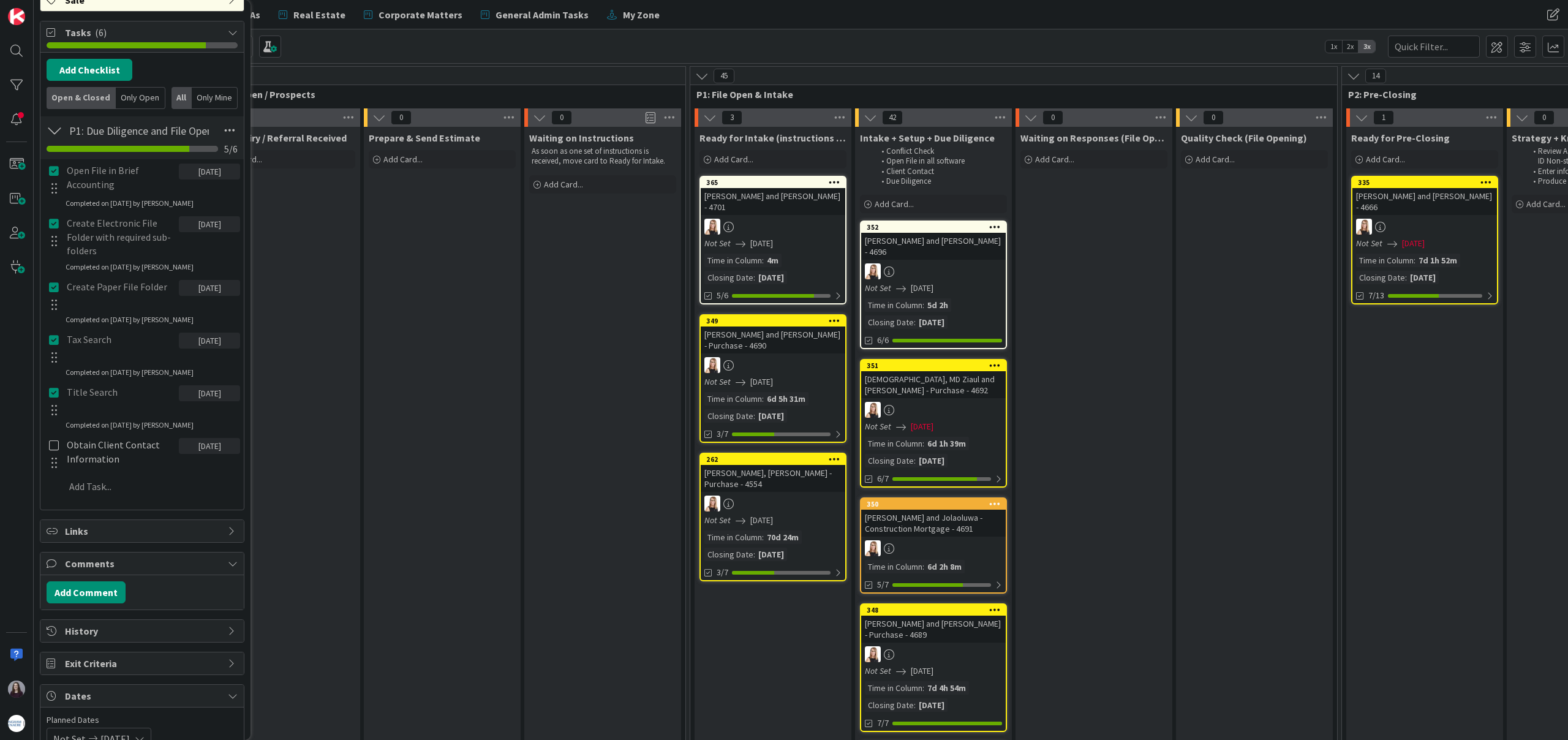
scroll to position [279, 0]
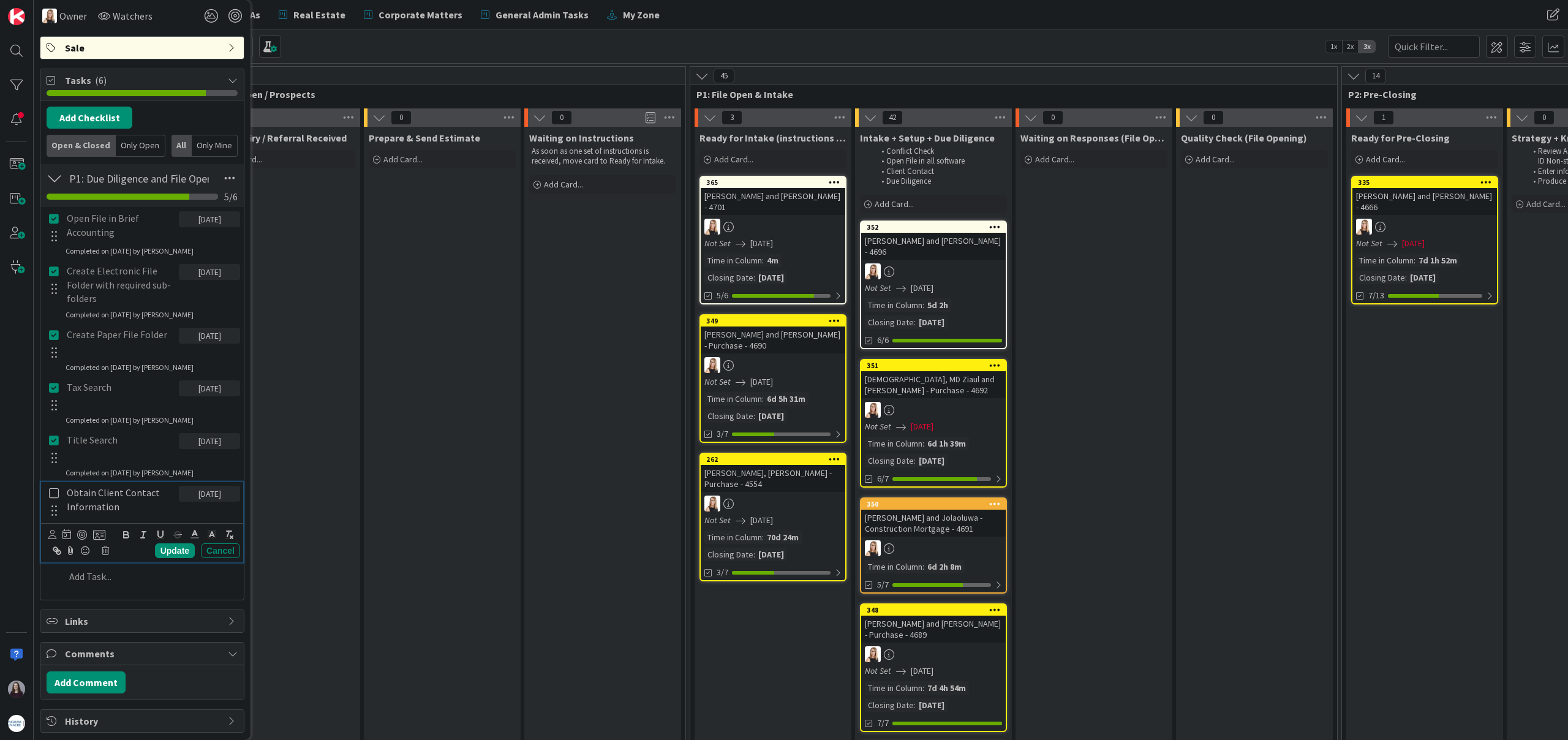
click at [49, 494] on icon at bounding box center [54, 493] width 14 height 11
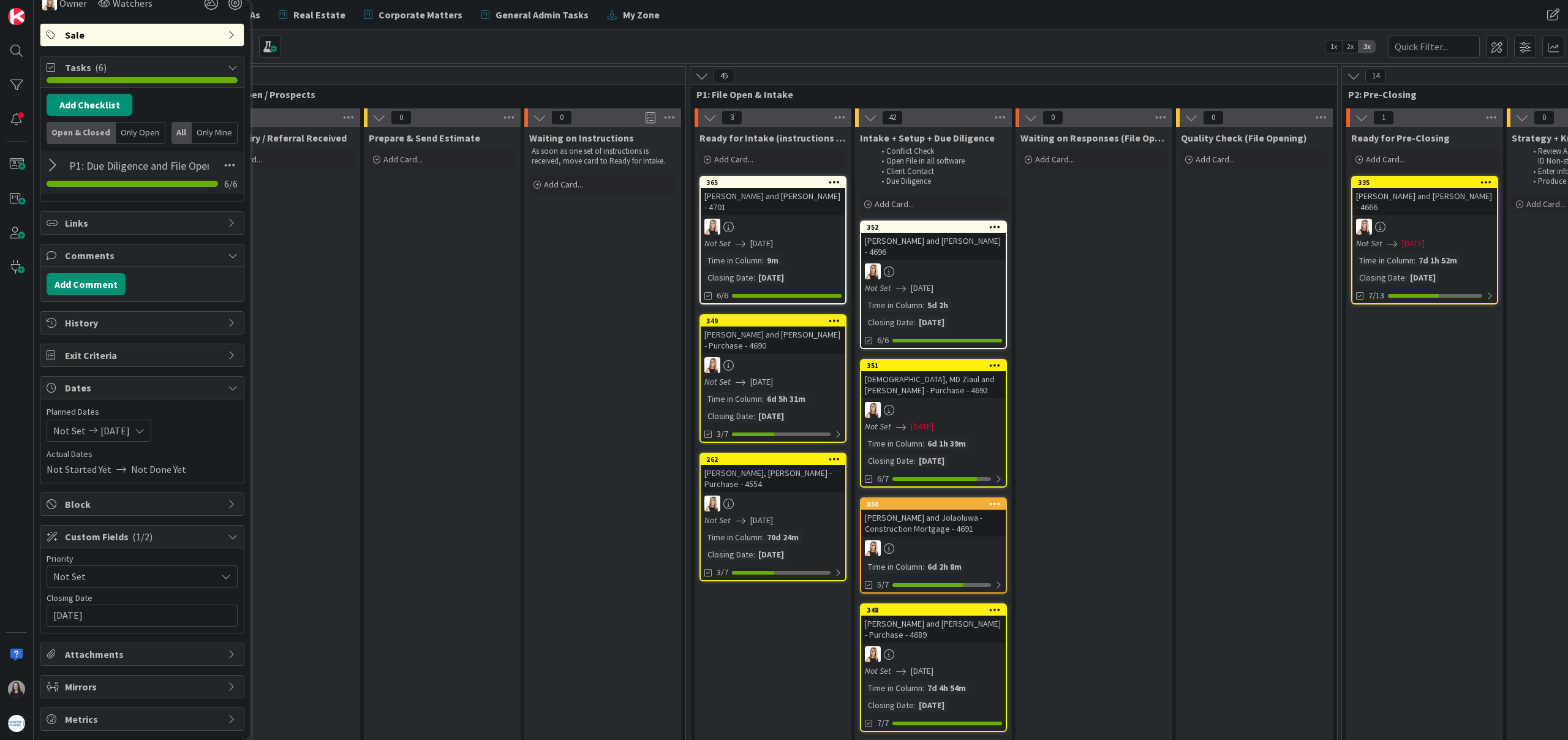
scroll to position [0, 0]
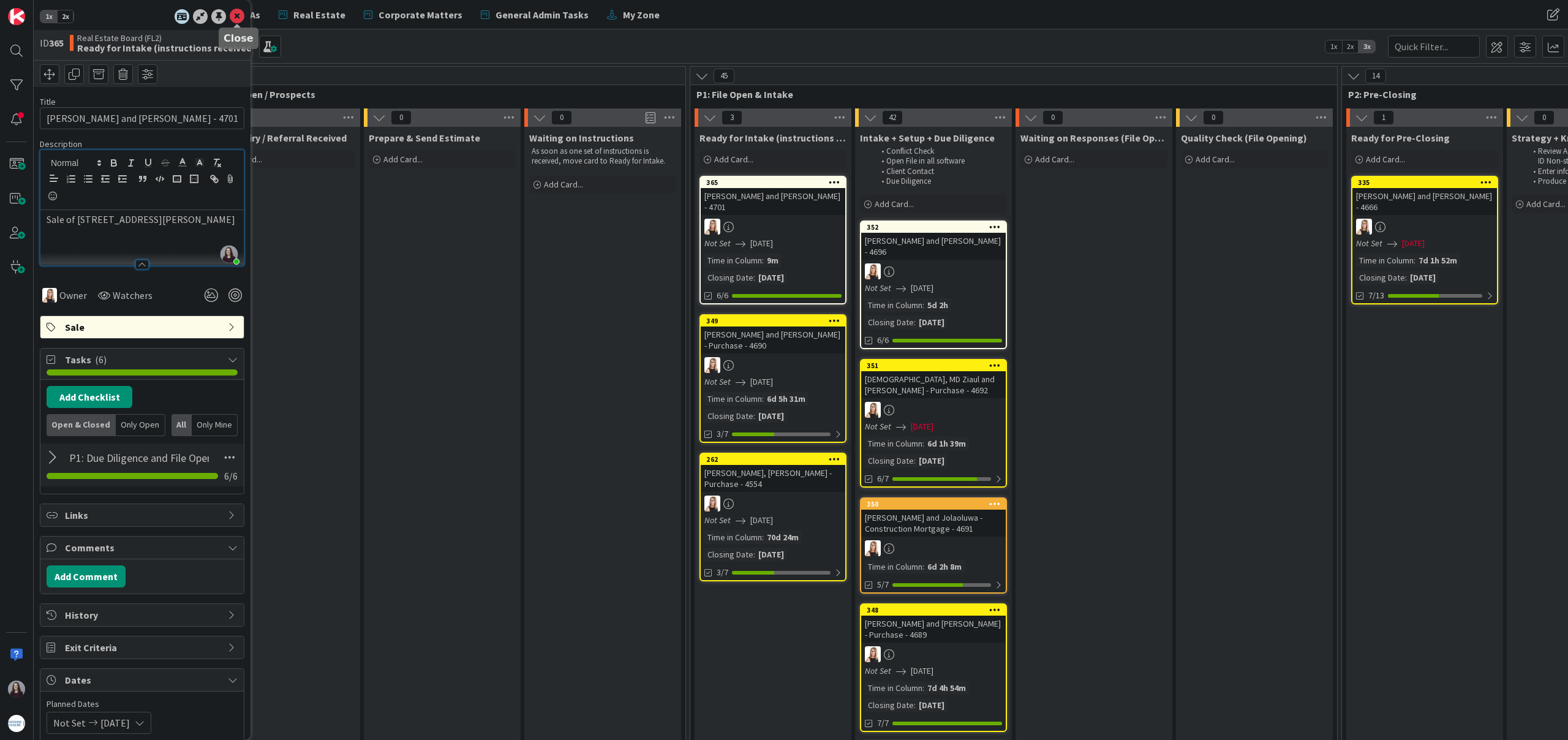
click at [233, 14] on icon at bounding box center [237, 16] width 15 height 15
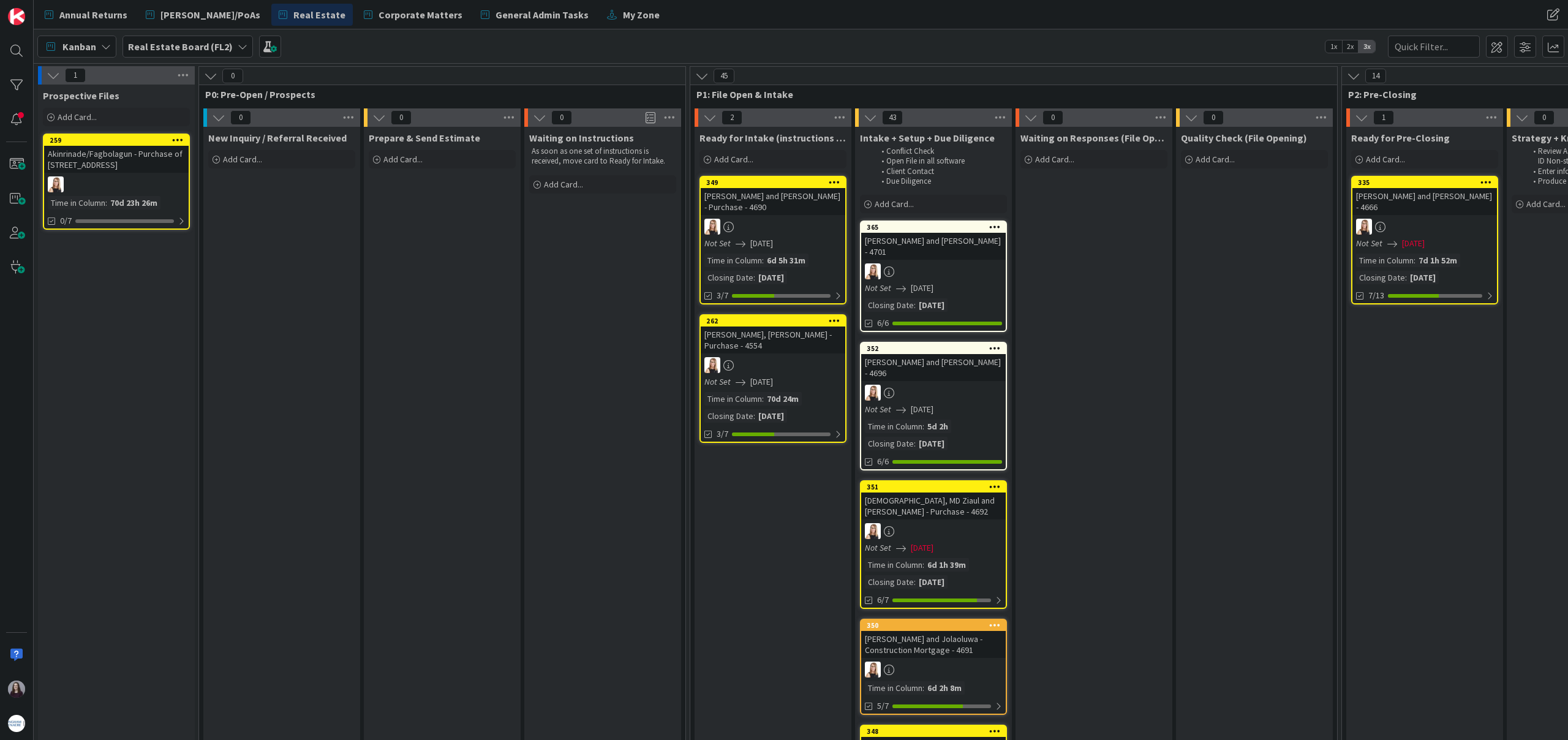
drag, startPoint x: 758, startPoint y: 185, endPoint x: 1060, endPoint y: 3, distance: 352.6
